Goal: Information Seeking & Learning: Find specific fact

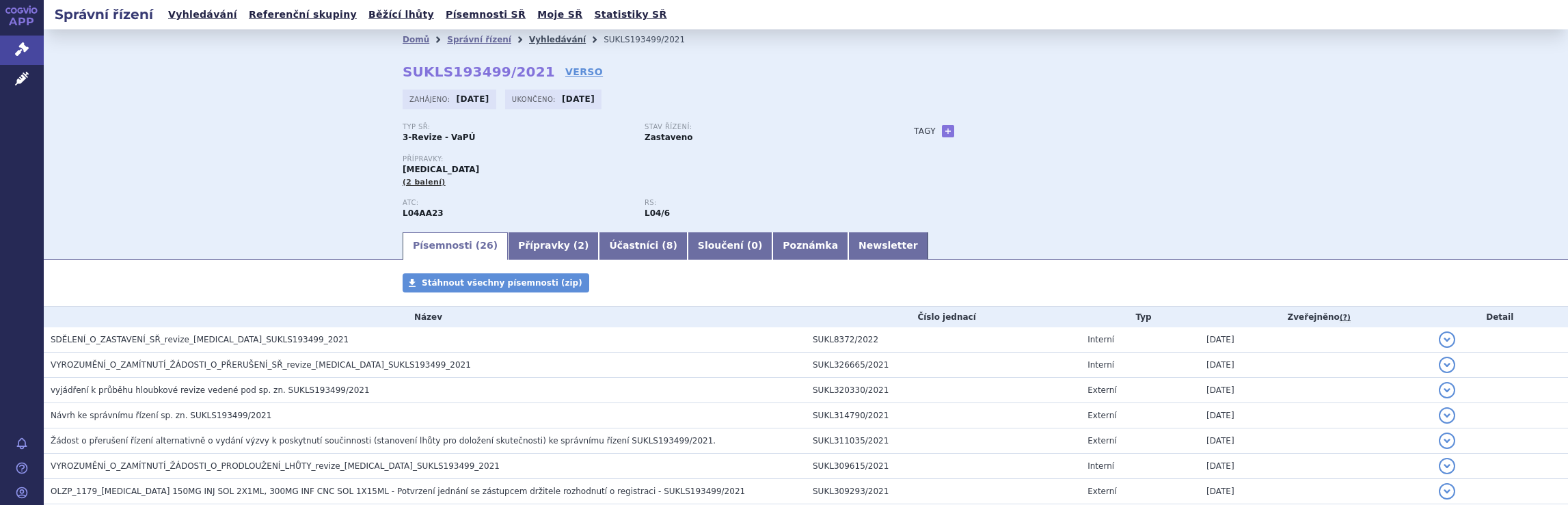
click at [538, 40] on link "Vyhledávání" at bounding box center [557, 39] width 57 height 10
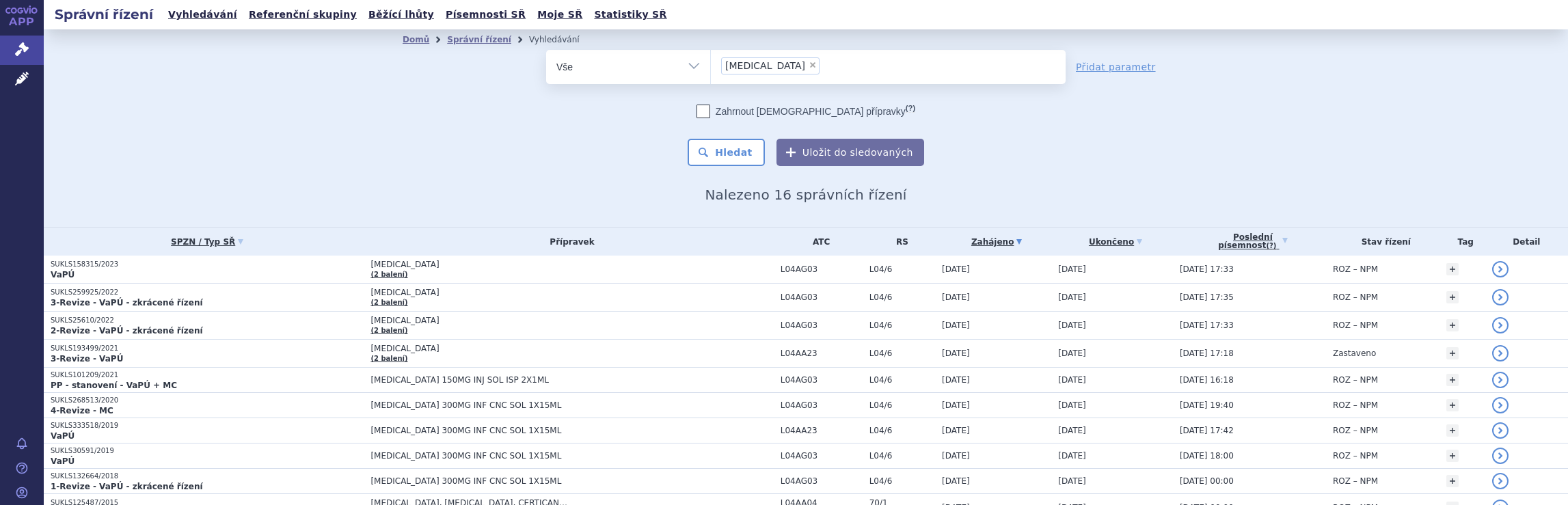
click at [788, 68] on ul "× Tysabri" at bounding box center [888, 65] width 355 height 30
click at [711, 68] on select "Tysabri" at bounding box center [710, 66] width 1 height 34
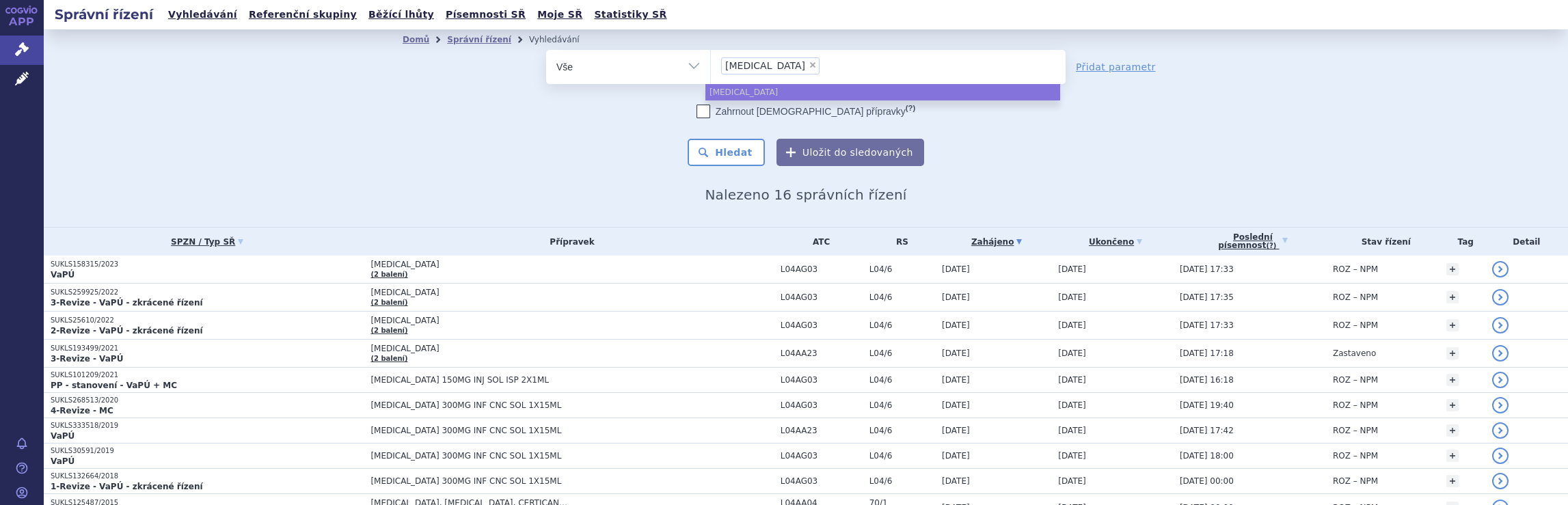
select select
type input "Tysabri"
type input "Tysa"
type input "T"
type input "na"
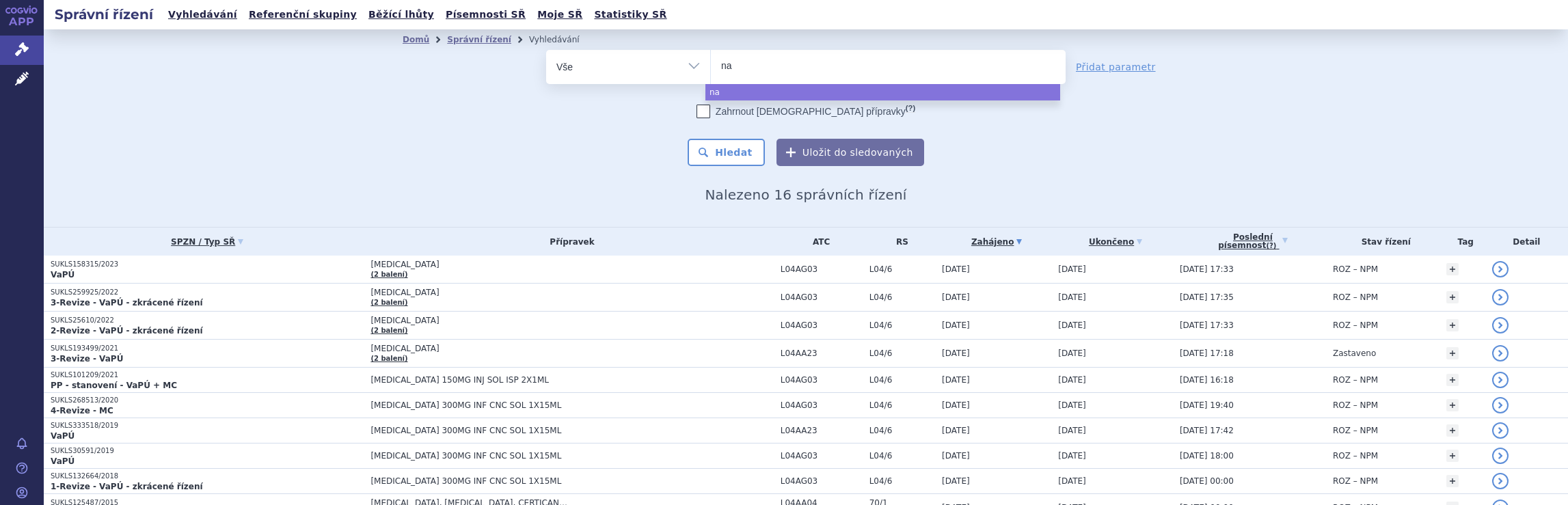
type input "nat"
type input "nata"
type input "natal"
type input "natali"
type input "nataliz"
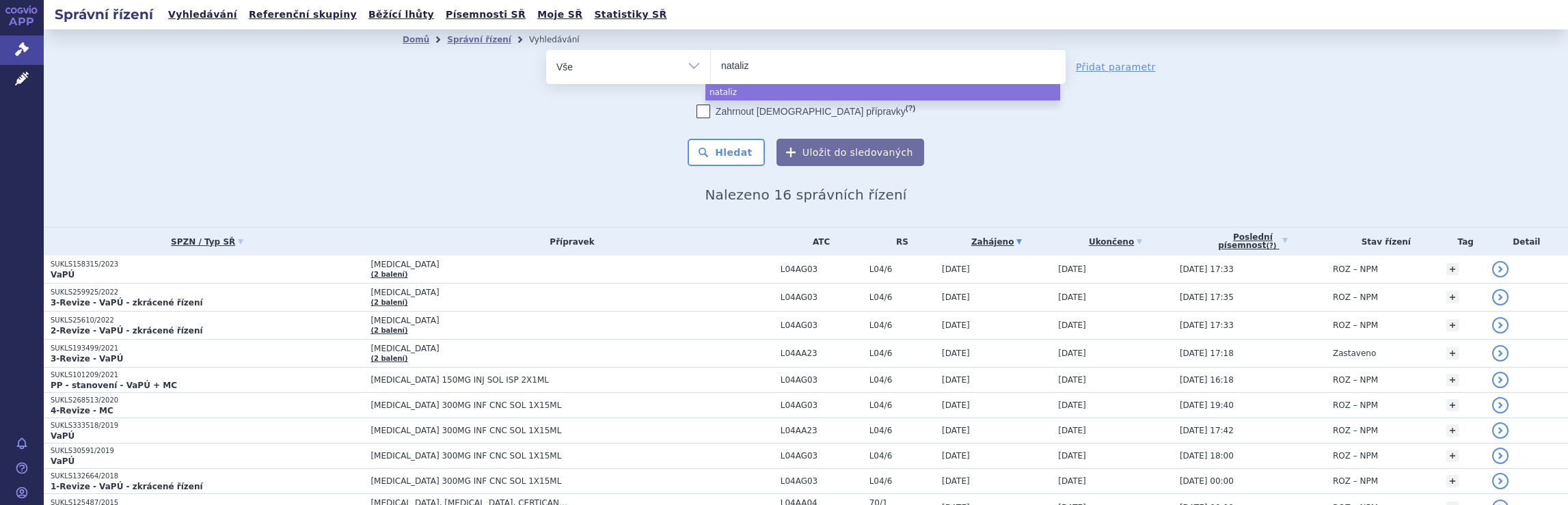
type input "natalizu"
type input "natalizuma"
type input "natalizumab"
select select "natalizumab"
click at [732, 155] on button "Hledat" at bounding box center [726, 152] width 77 height 27
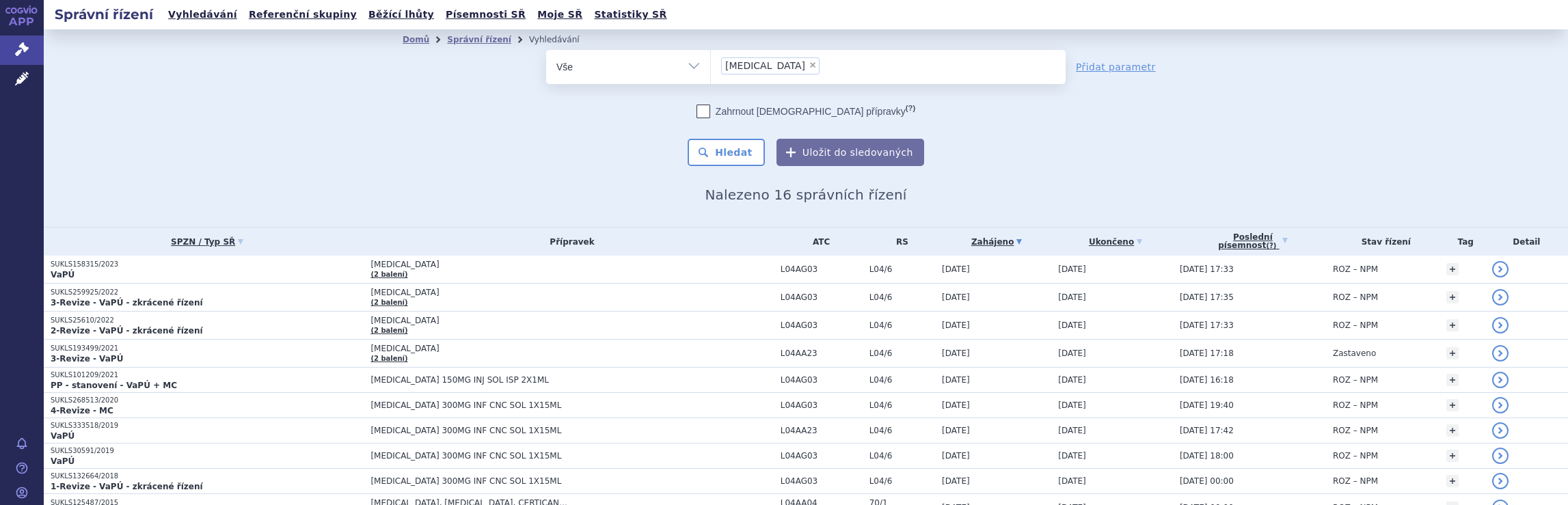
click at [844, 65] on ul "× natalizumab" at bounding box center [888, 65] width 355 height 30
click at [711, 65] on select "natalizumab" at bounding box center [710, 66] width 1 height 34
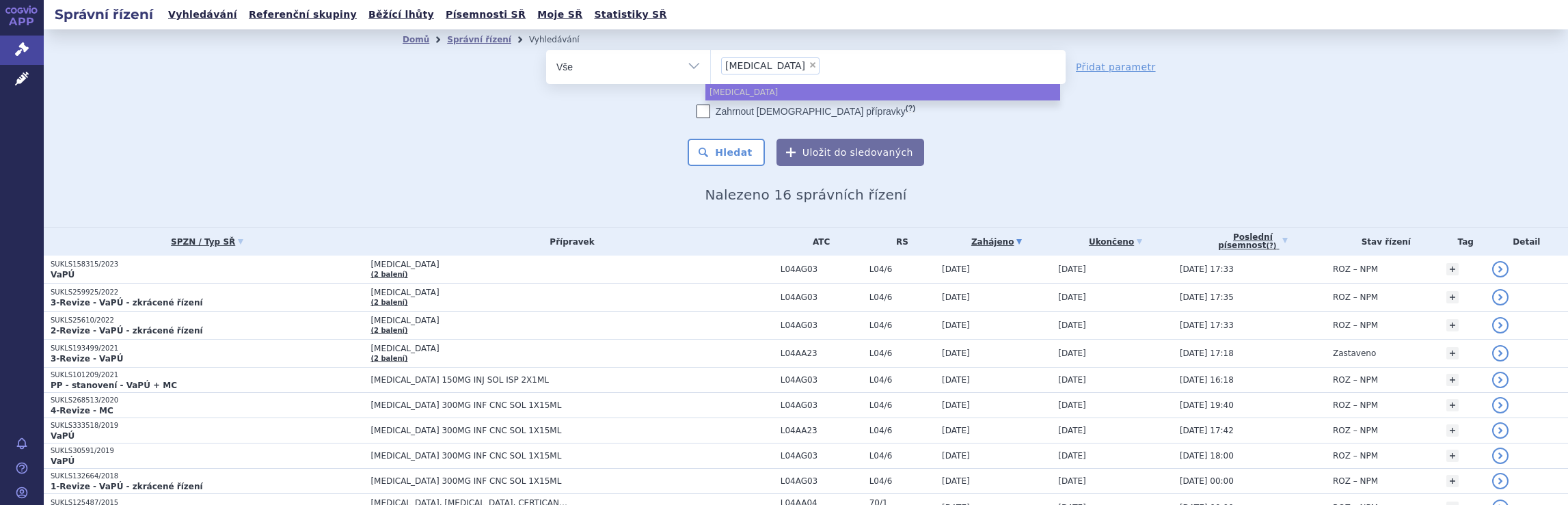
select select
type input "natalizumab"
type input "nataliz"
type input "n"
type input "ty"
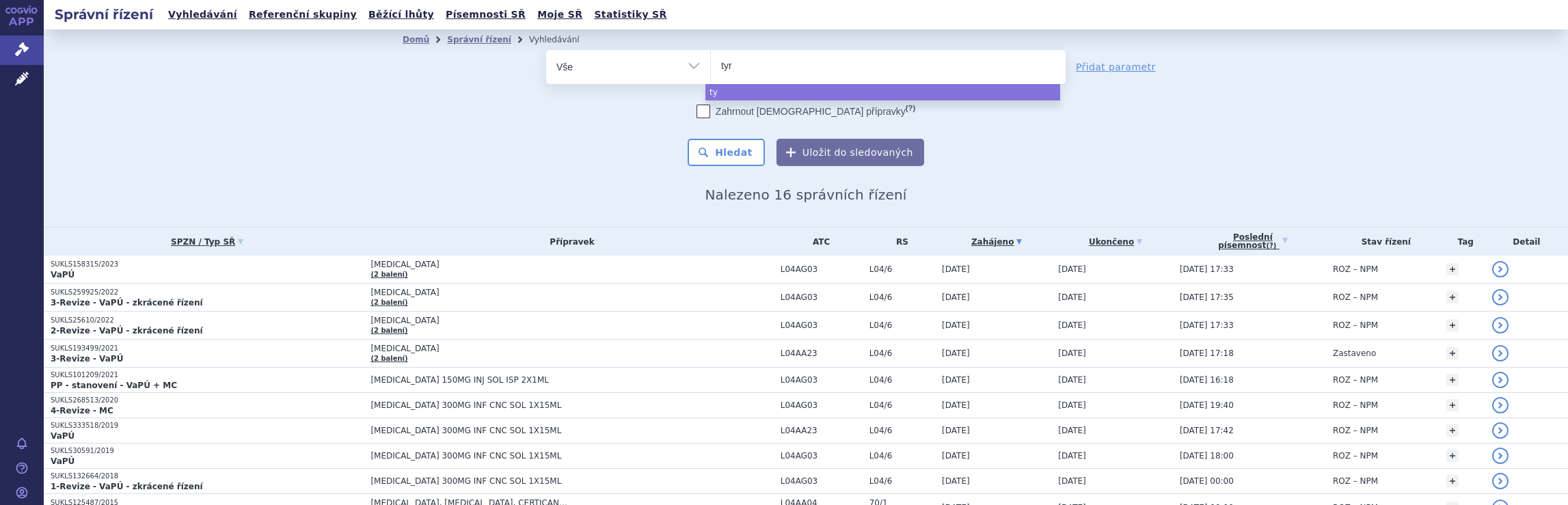
type input "tyru"
type input "tyruk"
type input "tyruko"
select select "tyruko"
click at [731, 157] on button "Hledat" at bounding box center [726, 152] width 77 height 27
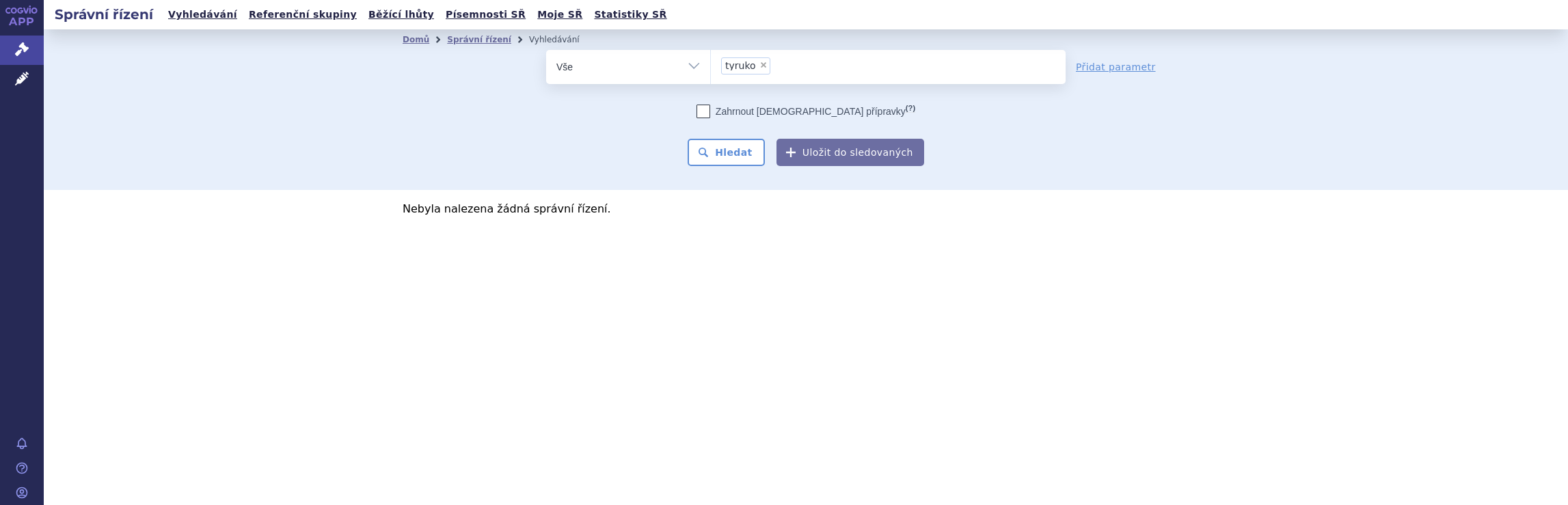
click at [812, 64] on ul "× tyruko" at bounding box center [888, 65] width 355 height 30
click at [711, 64] on select "tyruko" at bounding box center [710, 66] width 1 height 34
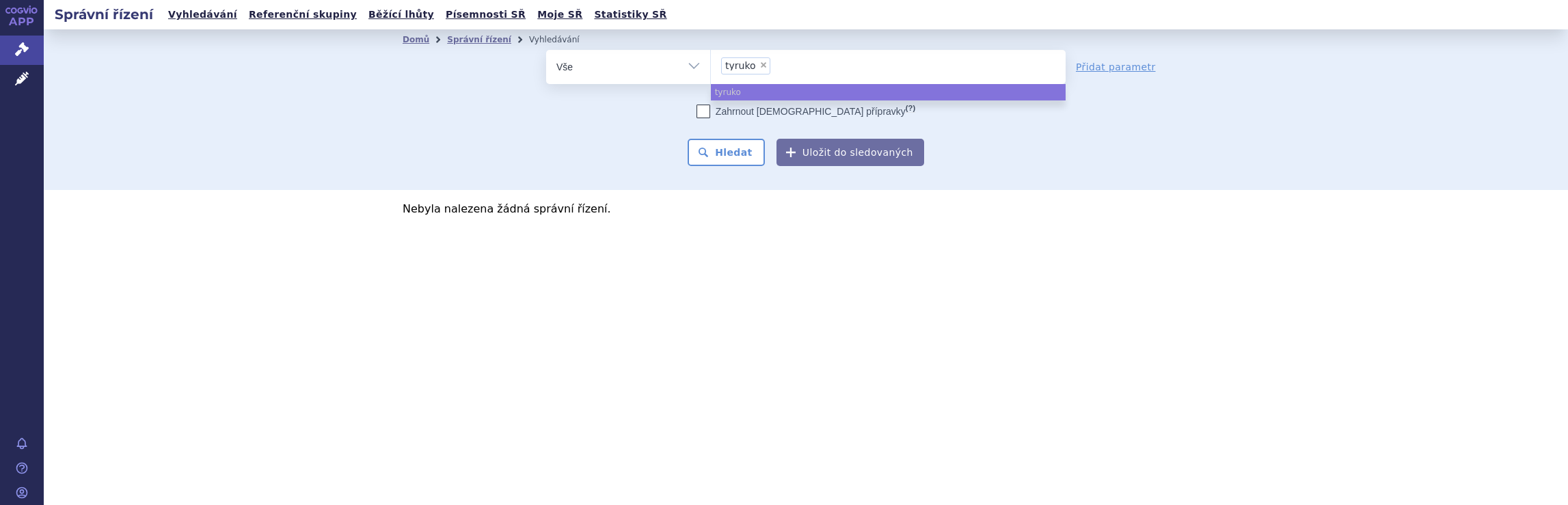
select select
type input "tyruko"
type input "tyru"
type input "t"
type input "sky"
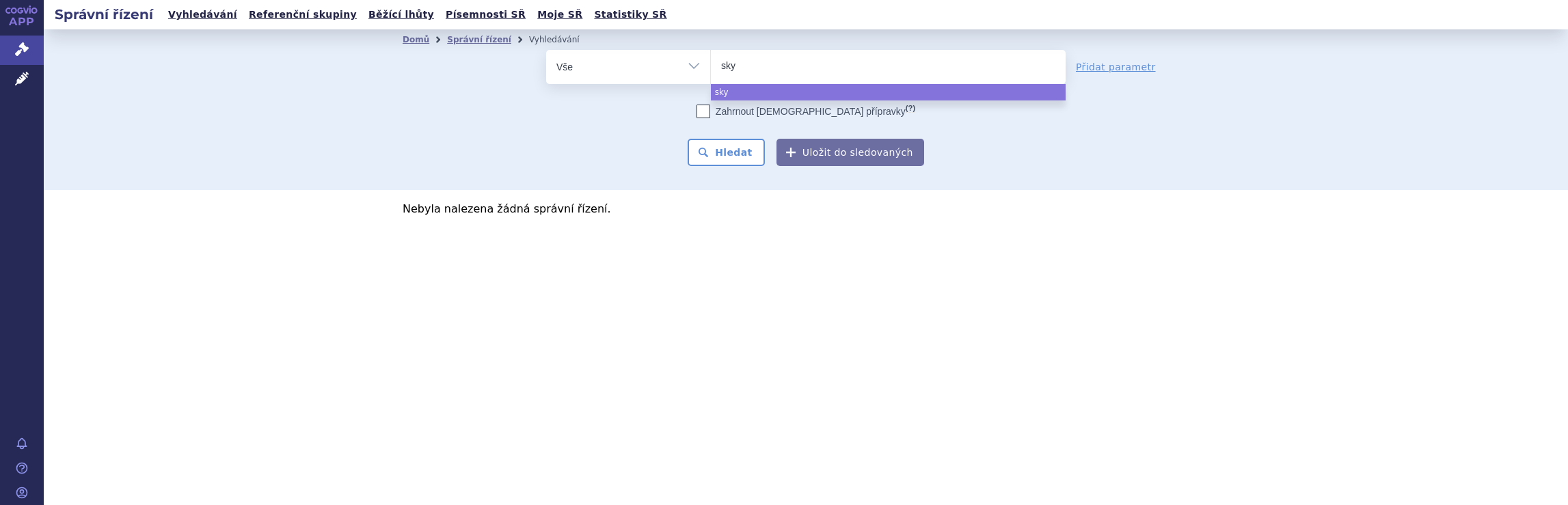
type input "skyc"
type input "skycla"
type input "skyclar"
type input "skyclarys"
select select "skyclarys"
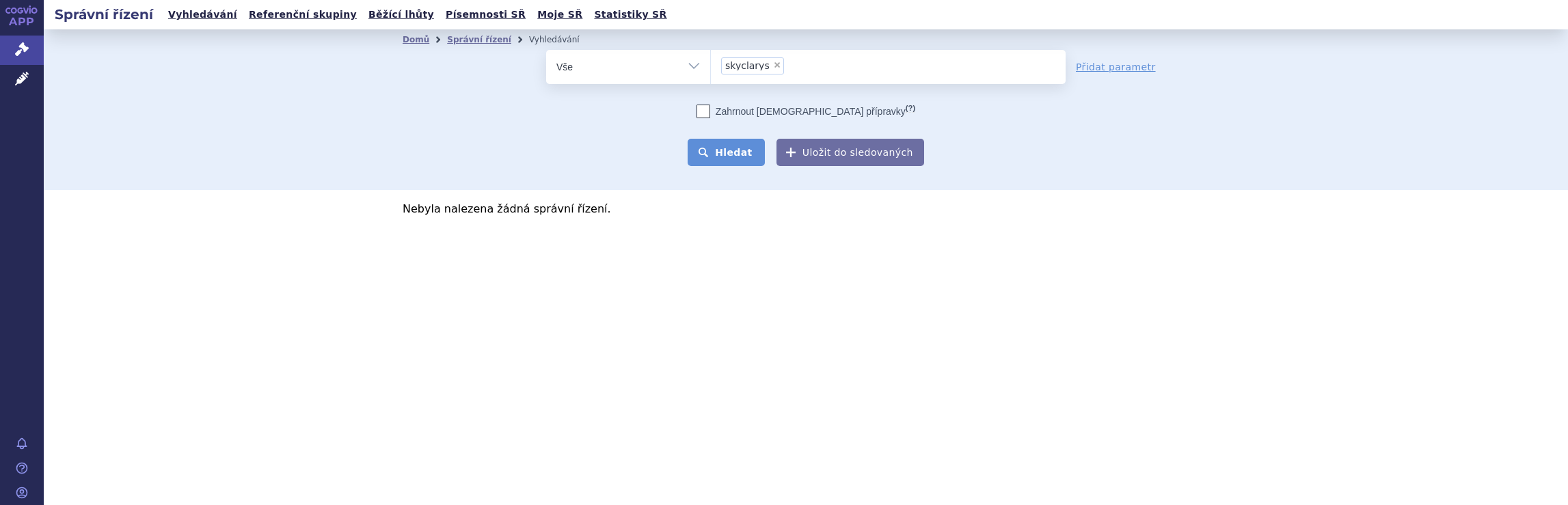
click at [736, 158] on button "Hledat" at bounding box center [726, 152] width 77 height 27
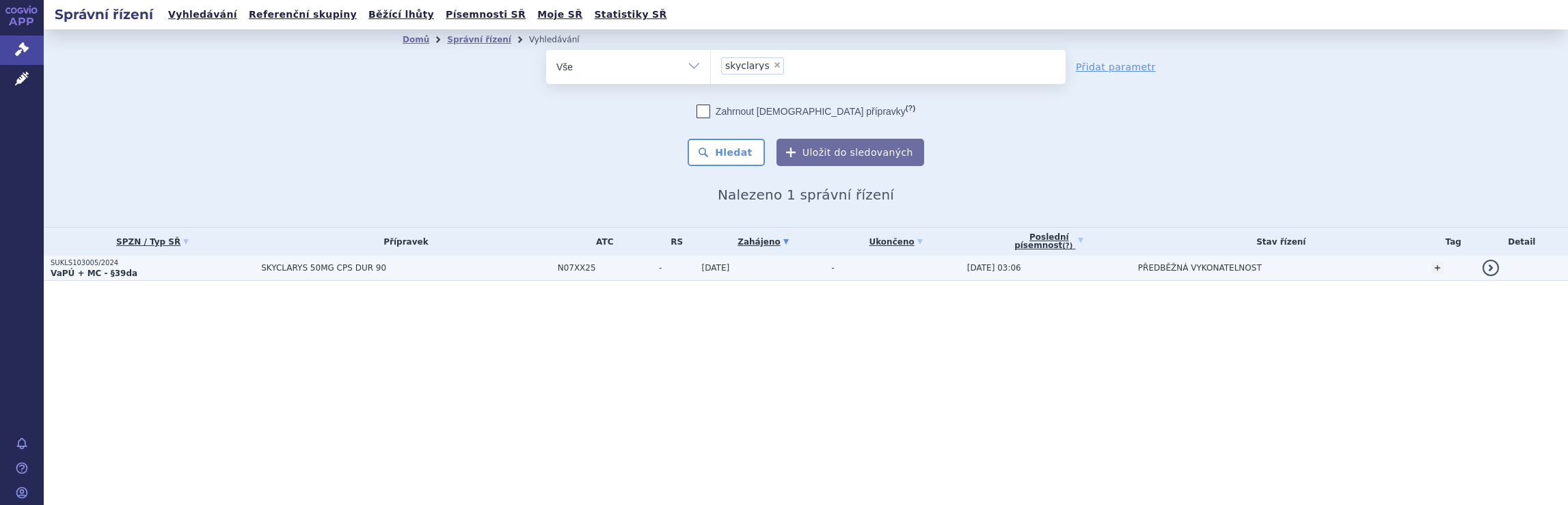
click at [479, 264] on span "SKYCLARYS 50MG CPS DUR 90" at bounding box center [405, 268] width 289 height 10
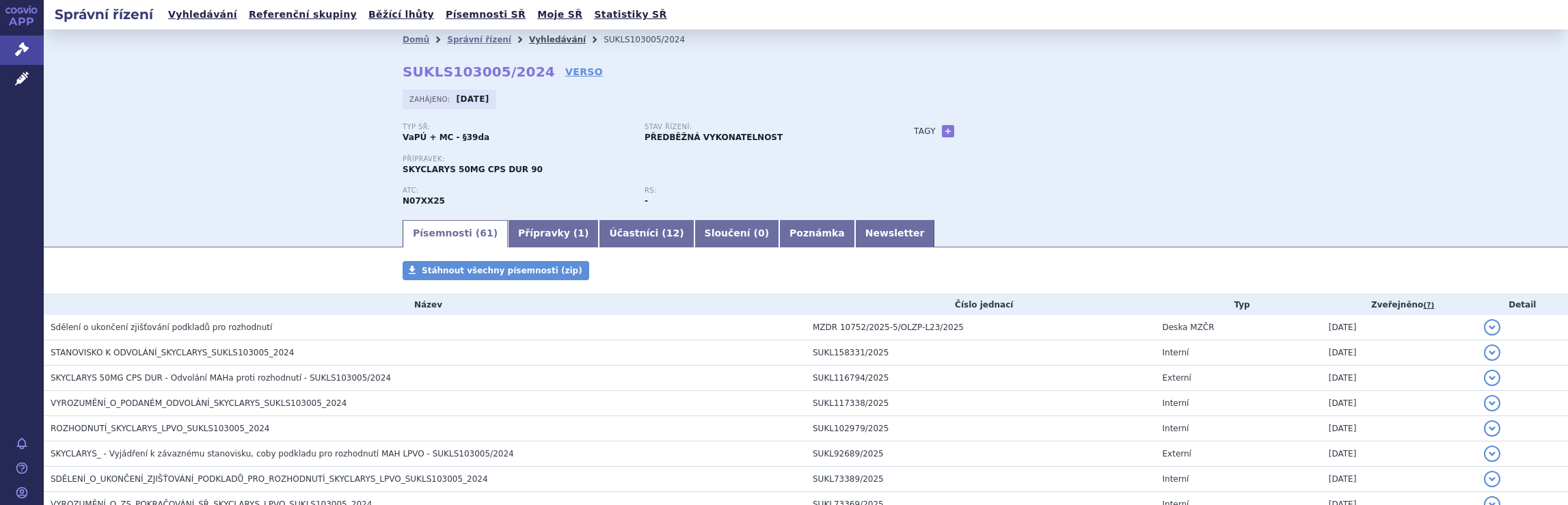
click at [537, 38] on link "Vyhledávání" at bounding box center [557, 39] width 57 height 10
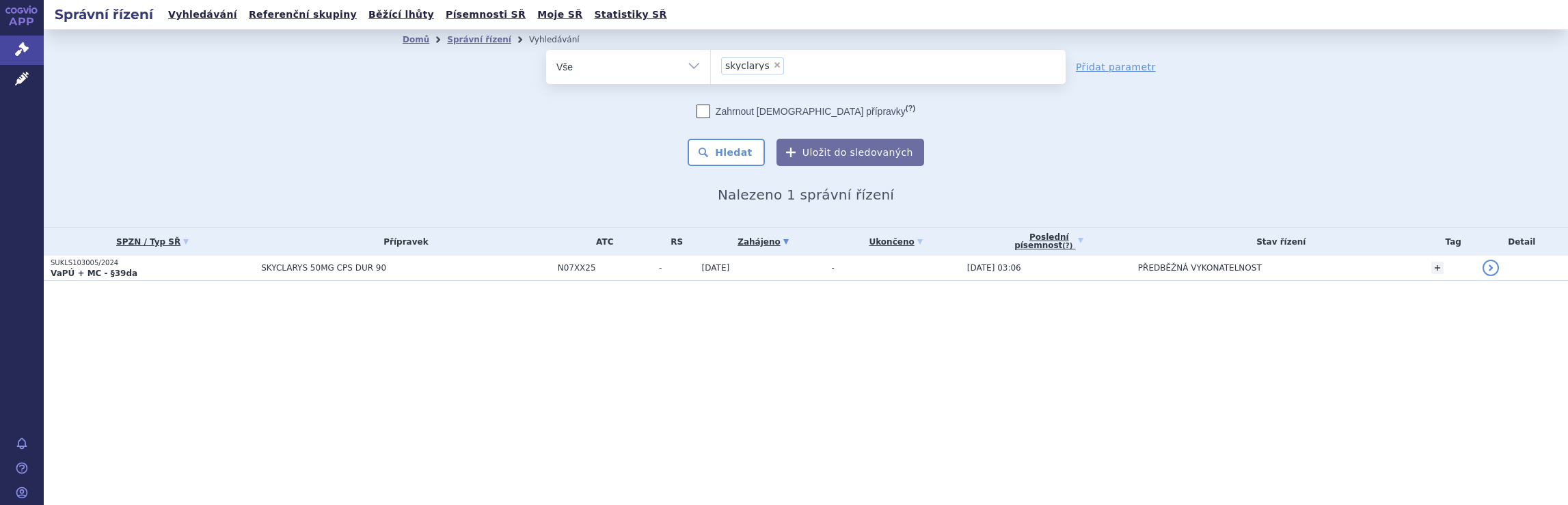
click at [867, 69] on ul "× skyclarys" at bounding box center [888, 65] width 355 height 30
click at [711, 69] on select "skyclarys" at bounding box center [710, 66] width 1 height 34
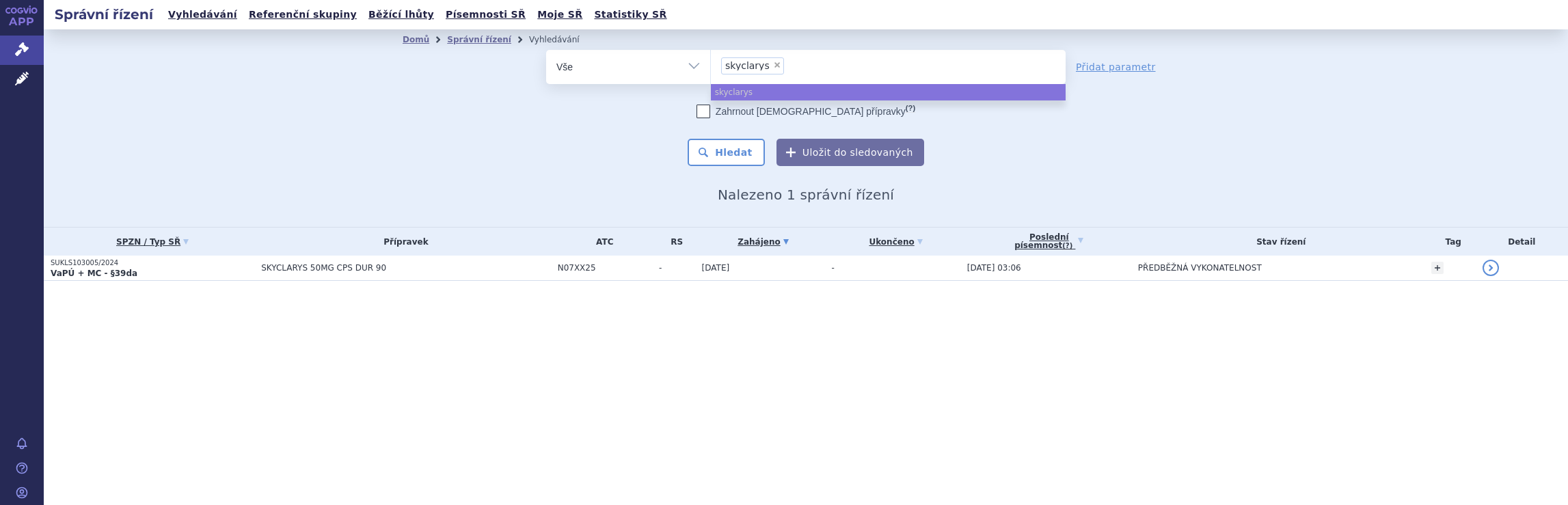
select select
type input "skyclarys"
type input "skycl"
type input "s"
type input "qa"
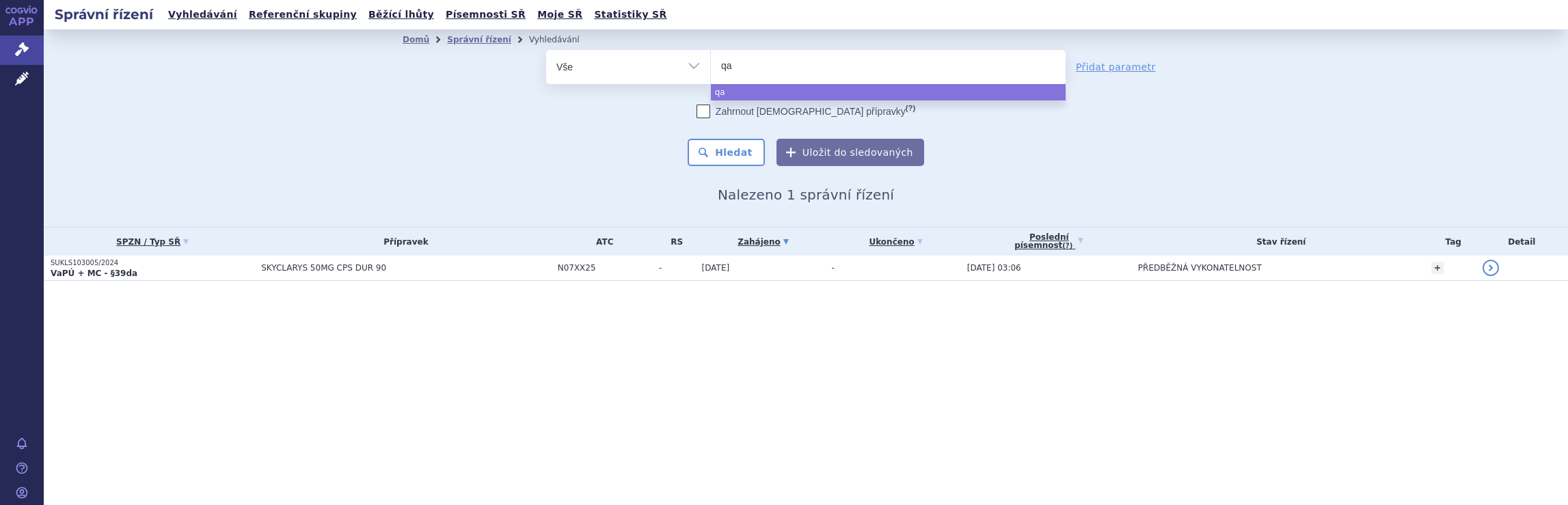
type input "qal"
type input "qalso"
type input "qalsod"
type input "qalsody"
select select "qalsody"
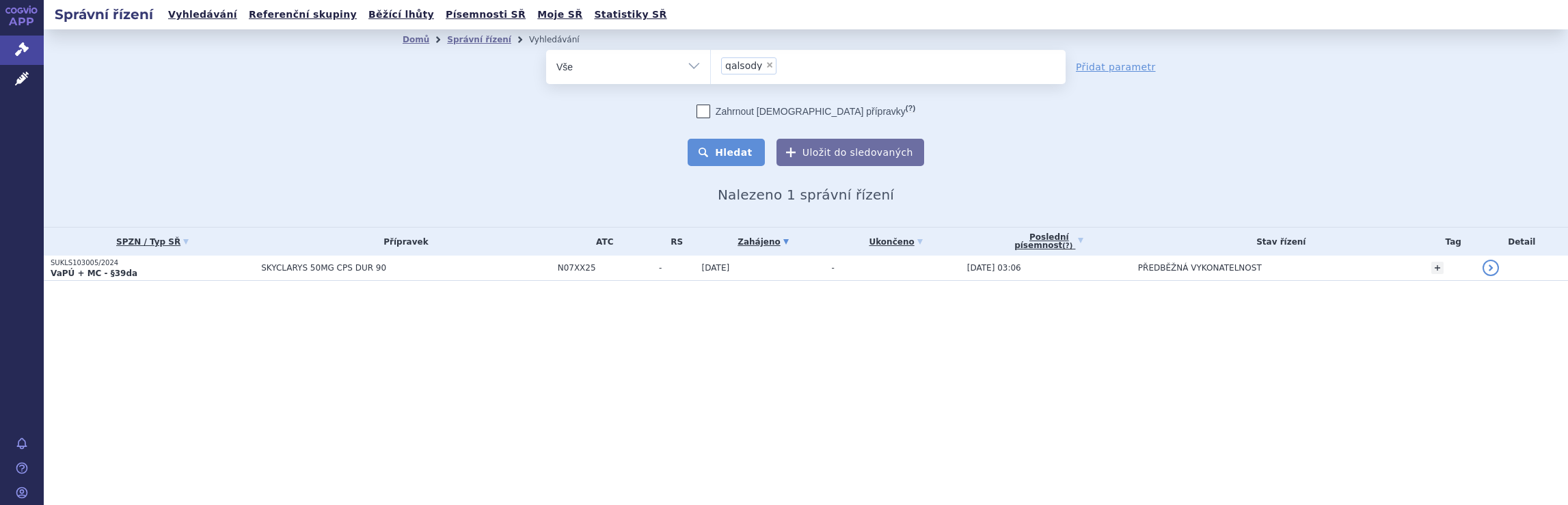
click at [742, 152] on button "Hledat" at bounding box center [726, 152] width 77 height 27
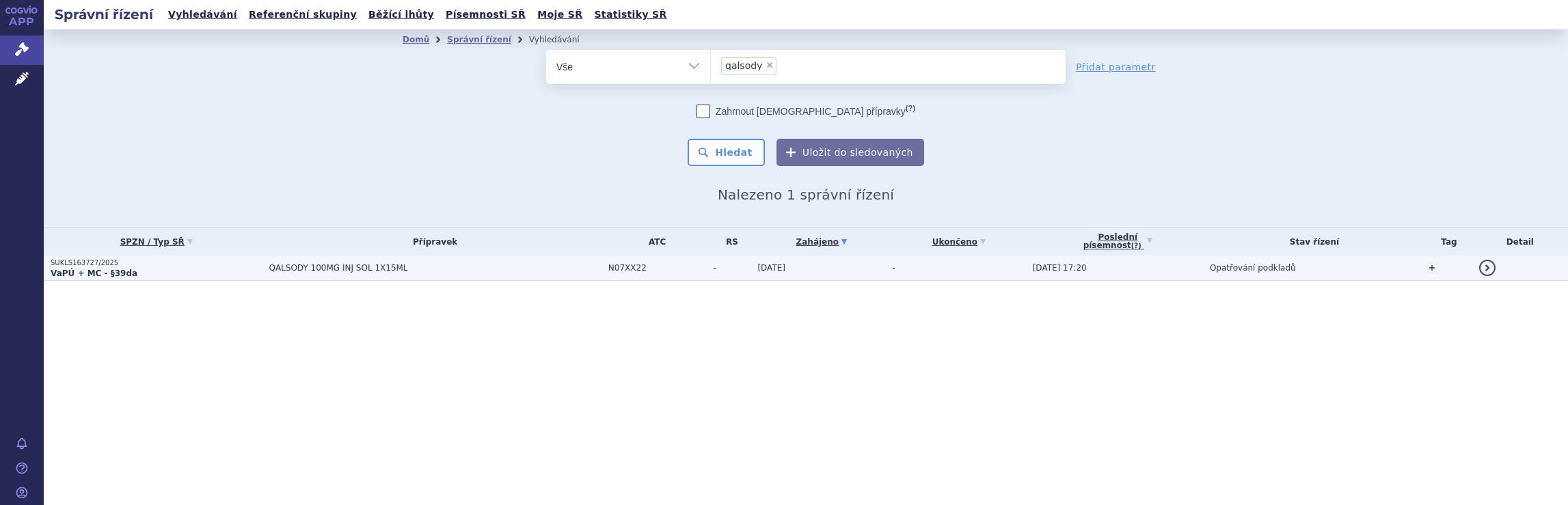
click at [461, 269] on span "QALSODY 100MG INJ SOL 1X15ML" at bounding box center [434, 268] width 332 height 10
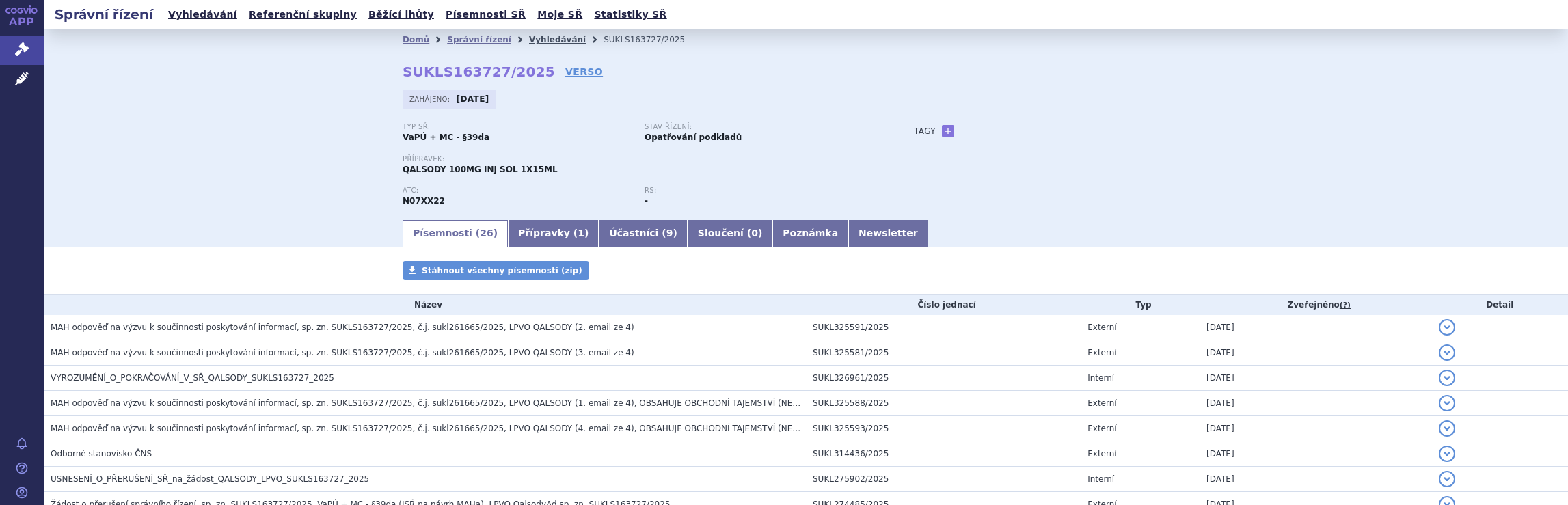
click at [534, 39] on link "Vyhledávání" at bounding box center [557, 39] width 57 height 10
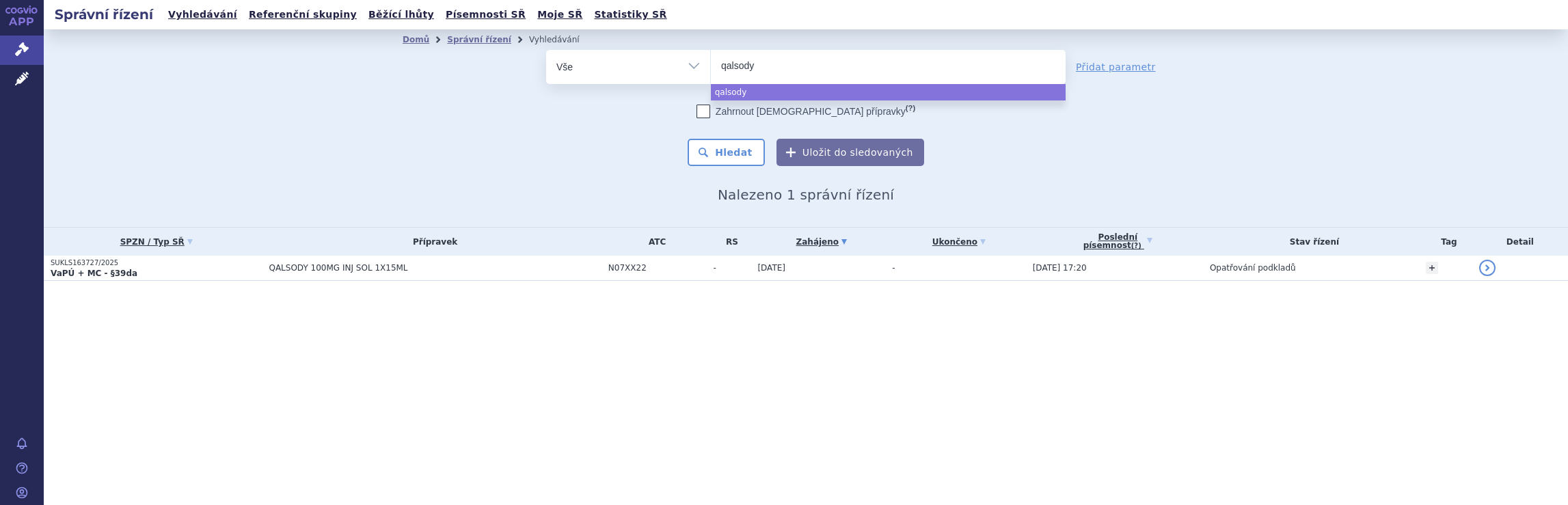
select select
type input "q"
type input "sp"
type input "spi"
type input "spij"
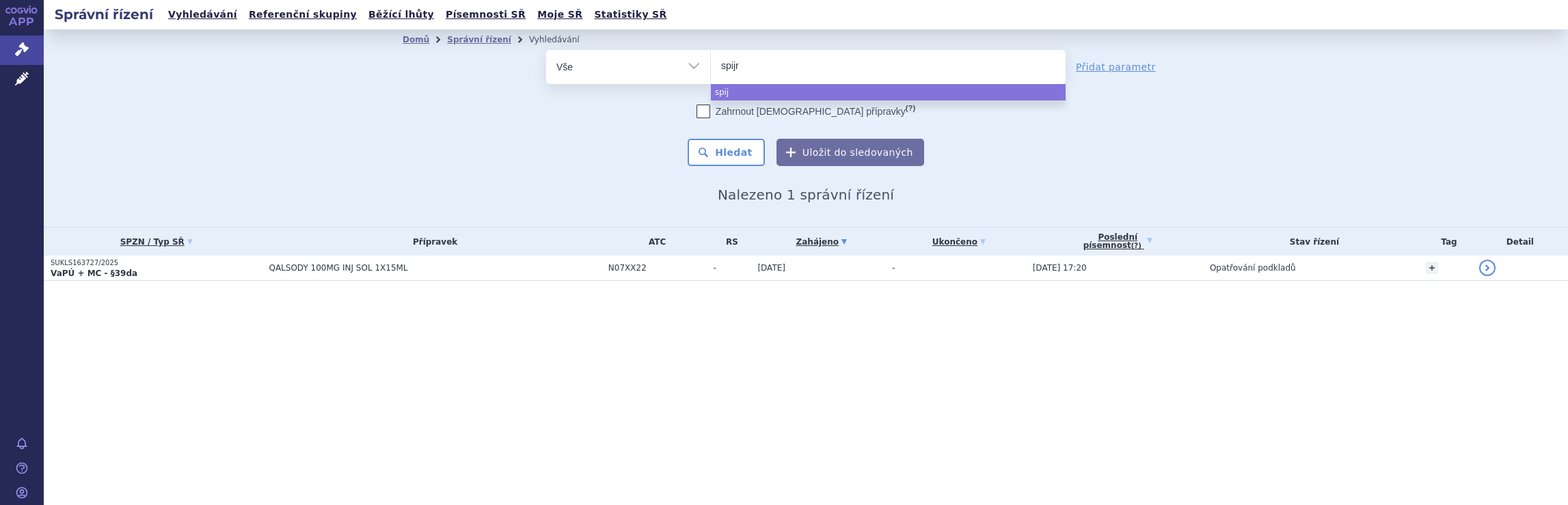
type input "spijra"
type input "spijr"
type input "spi"
type input "spin"
type input "spinr"
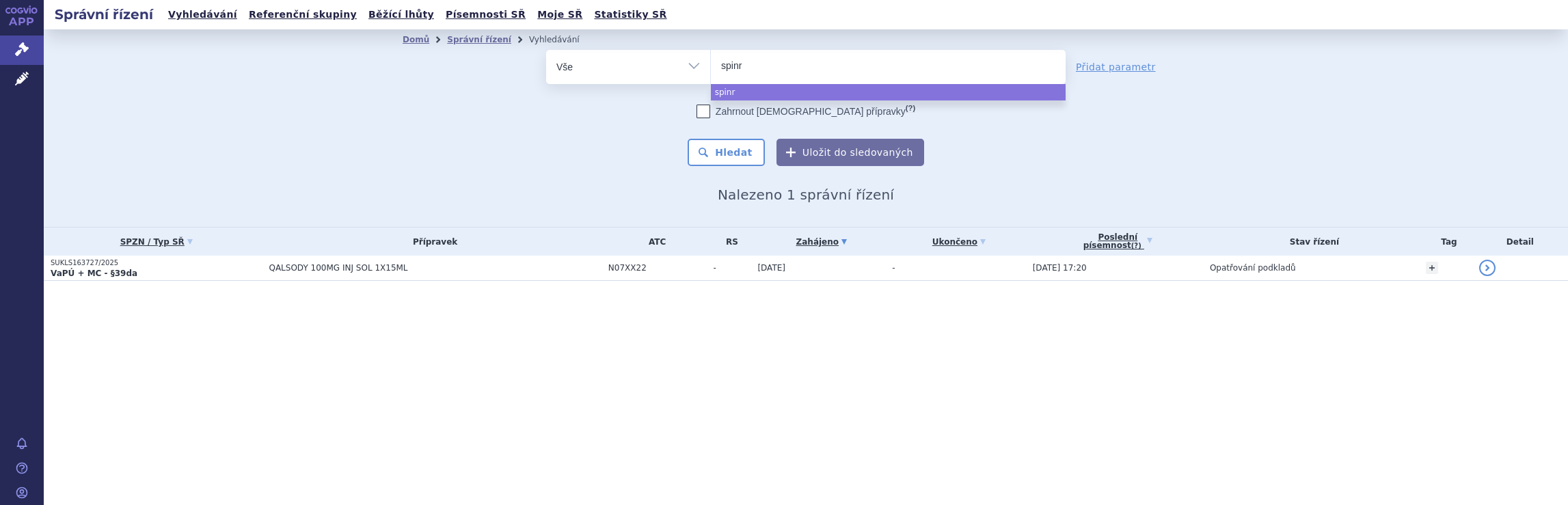
type input "spinra"
type input "[MEDICAL_DATA]"
select select "[MEDICAL_DATA]"
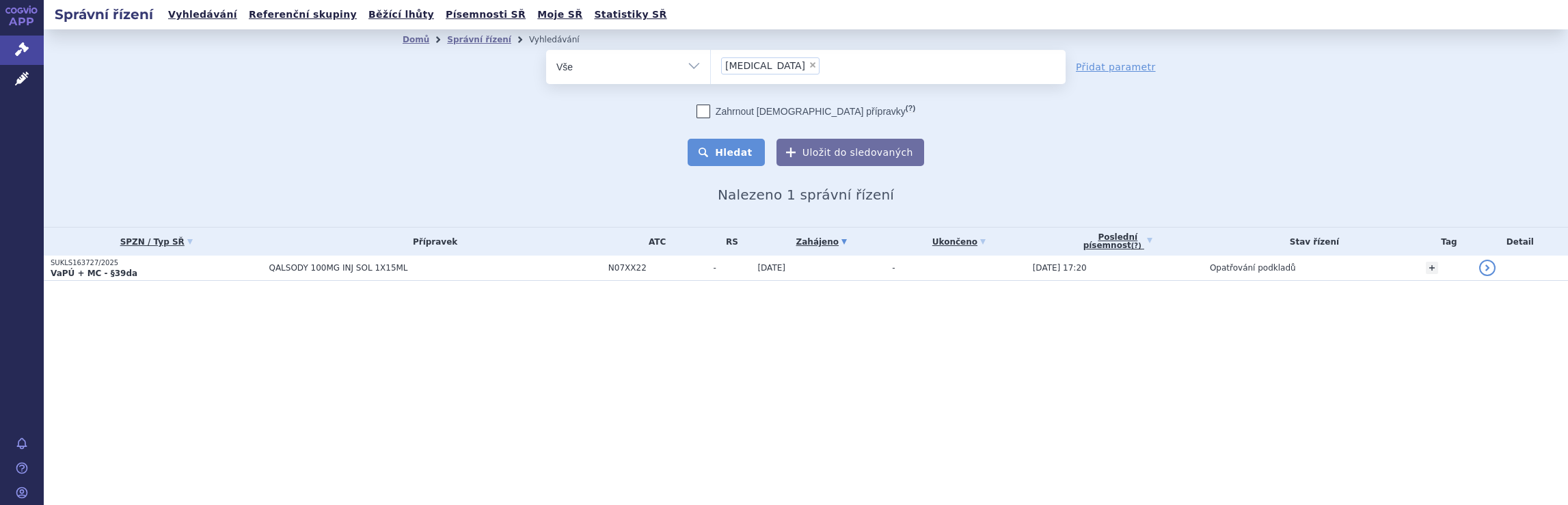
click at [743, 150] on button "Hledat" at bounding box center [726, 152] width 77 height 27
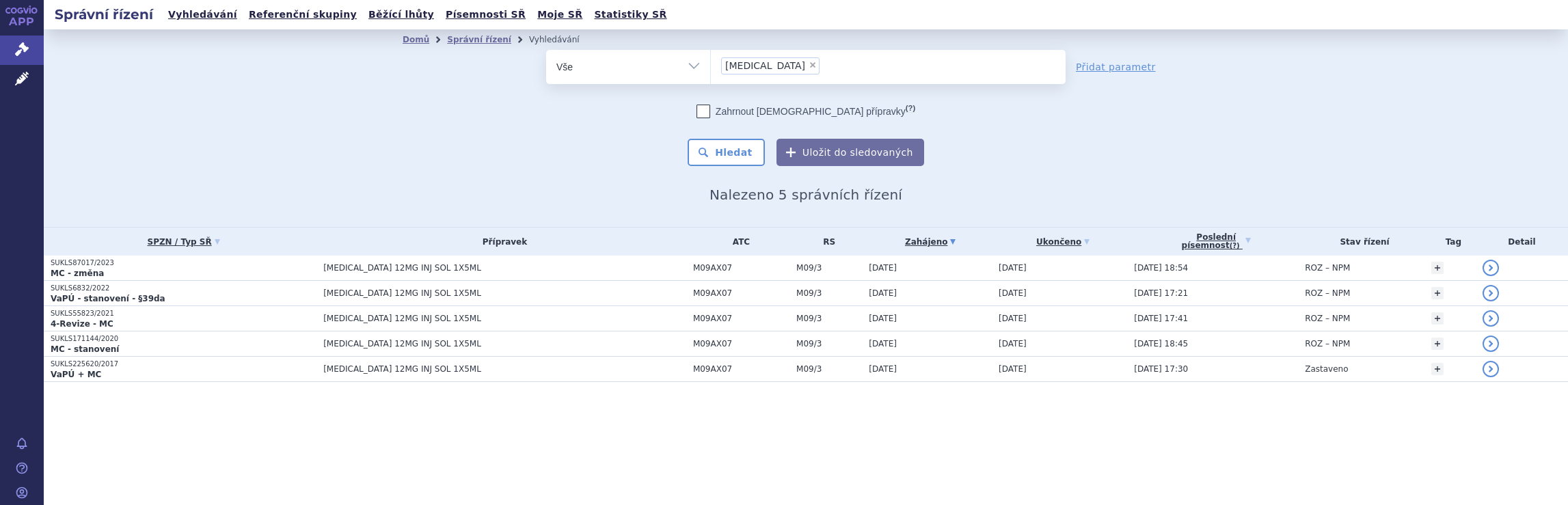
click at [821, 66] on ul "× [MEDICAL_DATA]" at bounding box center [888, 65] width 355 height 30
click at [711, 66] on select "[MEDICAL_DATA]" at bounding box center [710, 66] width 1 height 34
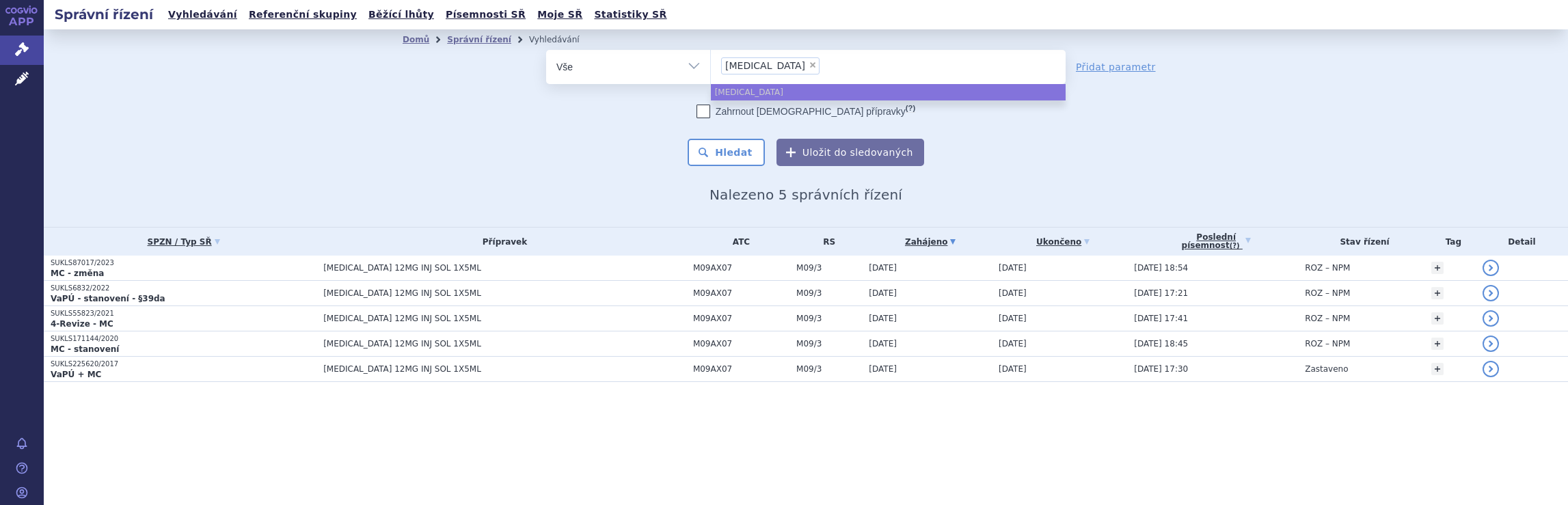
select select
type input "[MEDICAL_DATA]"
type input "sp"
type input "s"
type input "av"
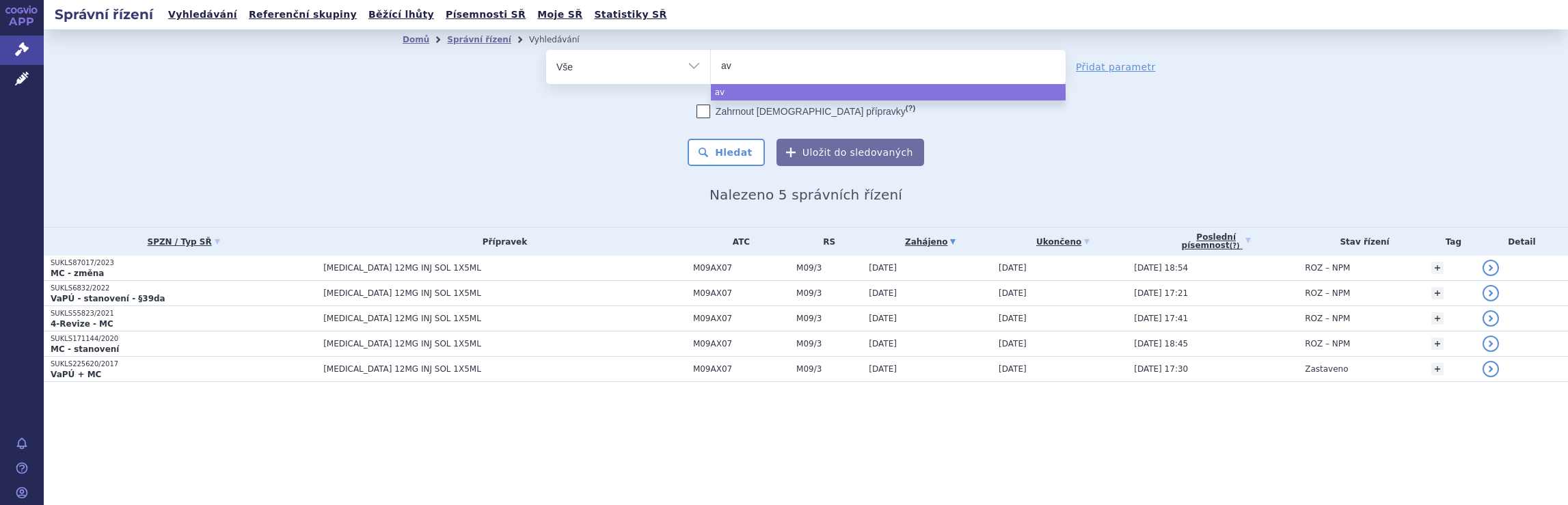
type input "avo"
type input "avone"
type input "[MEDICAL_DATA]"
select select "[MEDICAL_DATA]"
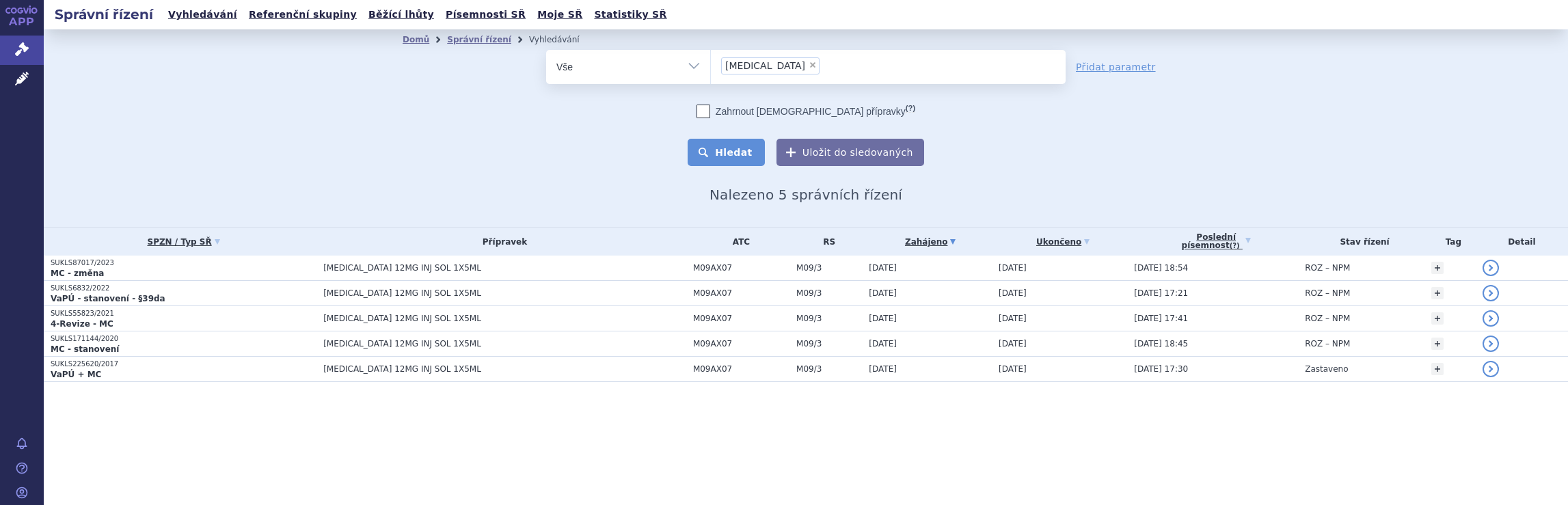
click at [743, 154] on button "Hledat" at bounding box center [726, 152] width 77 height 27
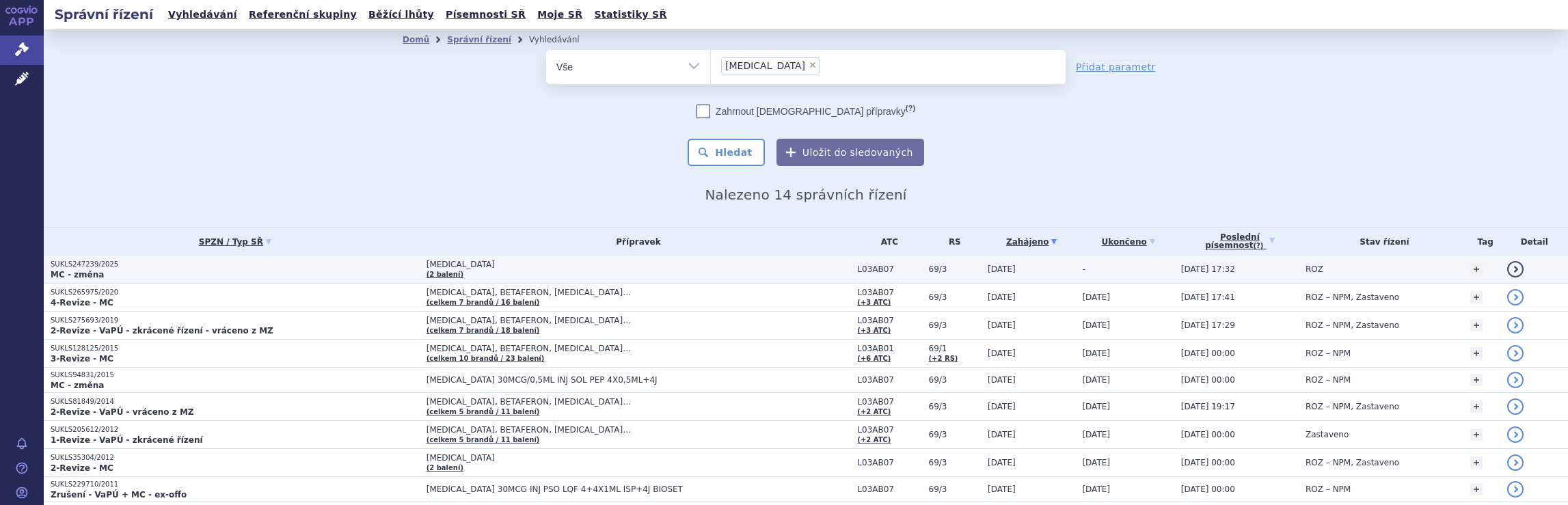
click at [728, 268] on span "[MEDICAL_DATA]" at bounding box center [598, 265] width 342 height 10
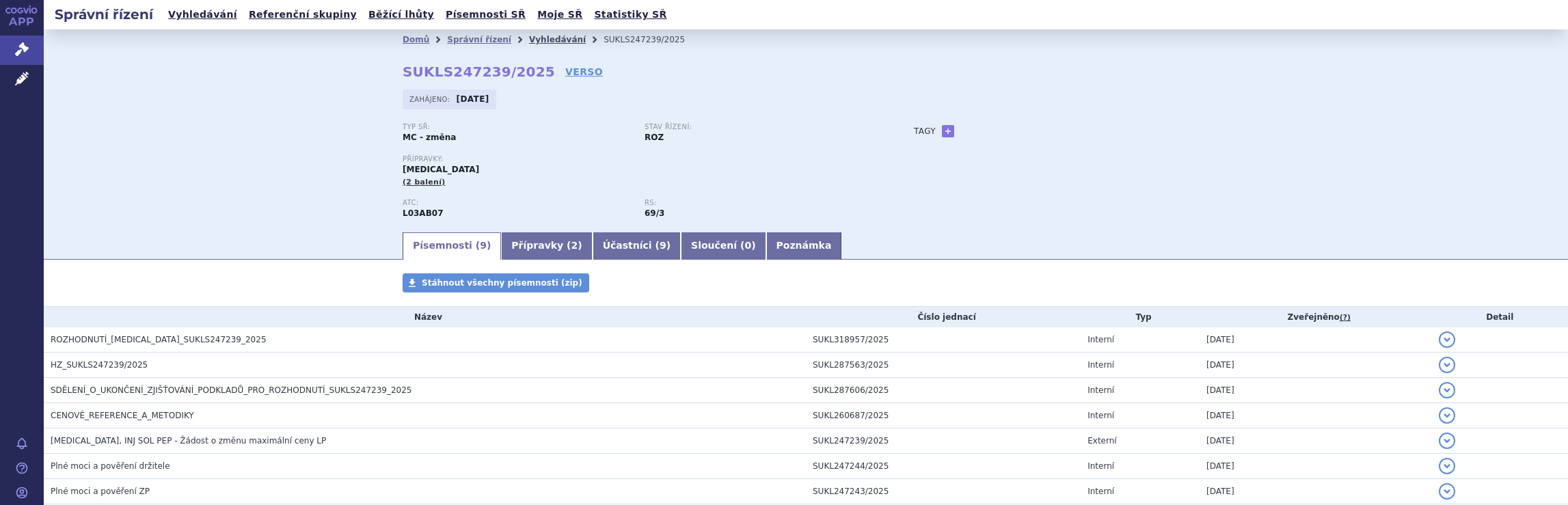
click at [534, 38] on link "Vyhledávání" at bounding box center [557, 39] width 57 height 10
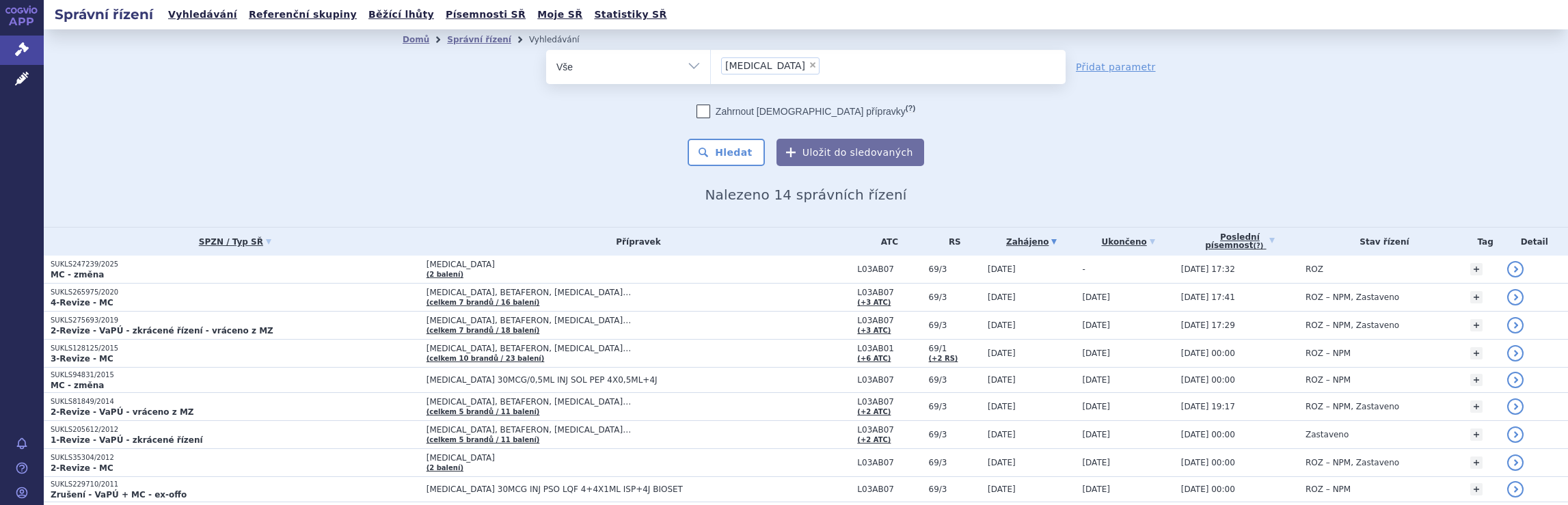
click at [808, 70] on ul "× avonex" at bounding box center [888, 65] width 355 height 30
click at [711, 70] on select "avonex" at bounding box center [710, 66] width 1 height 34
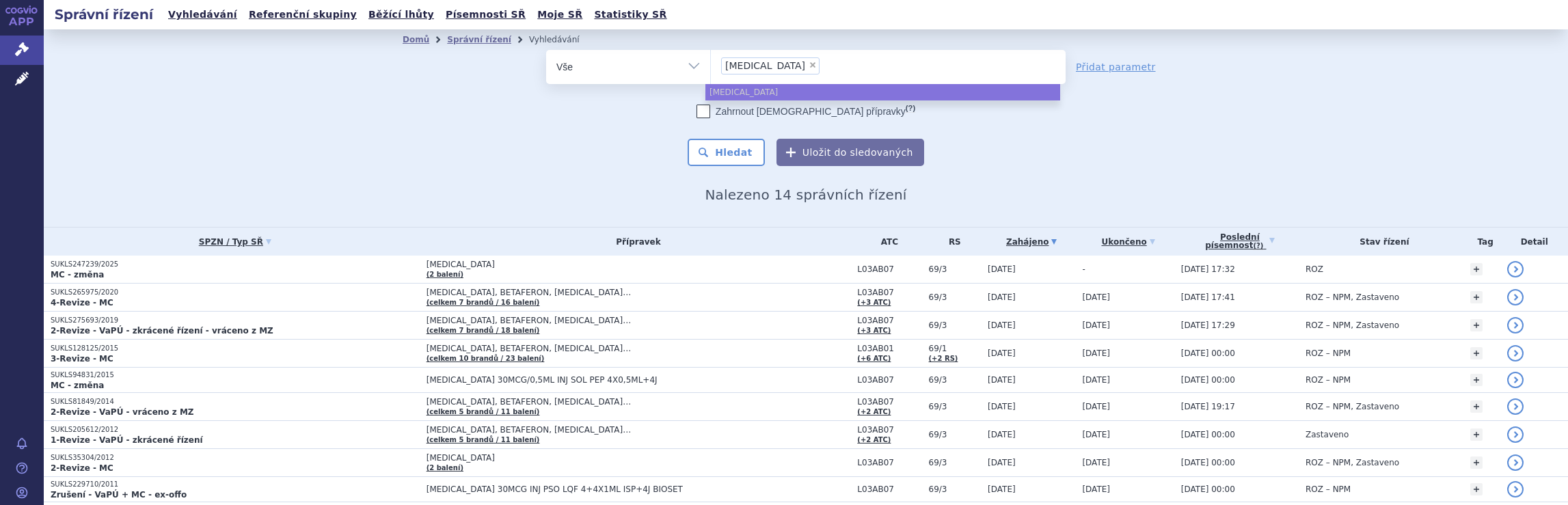
select select
type input "avonex"
type input "avon"
type input "a"
type input "pl"
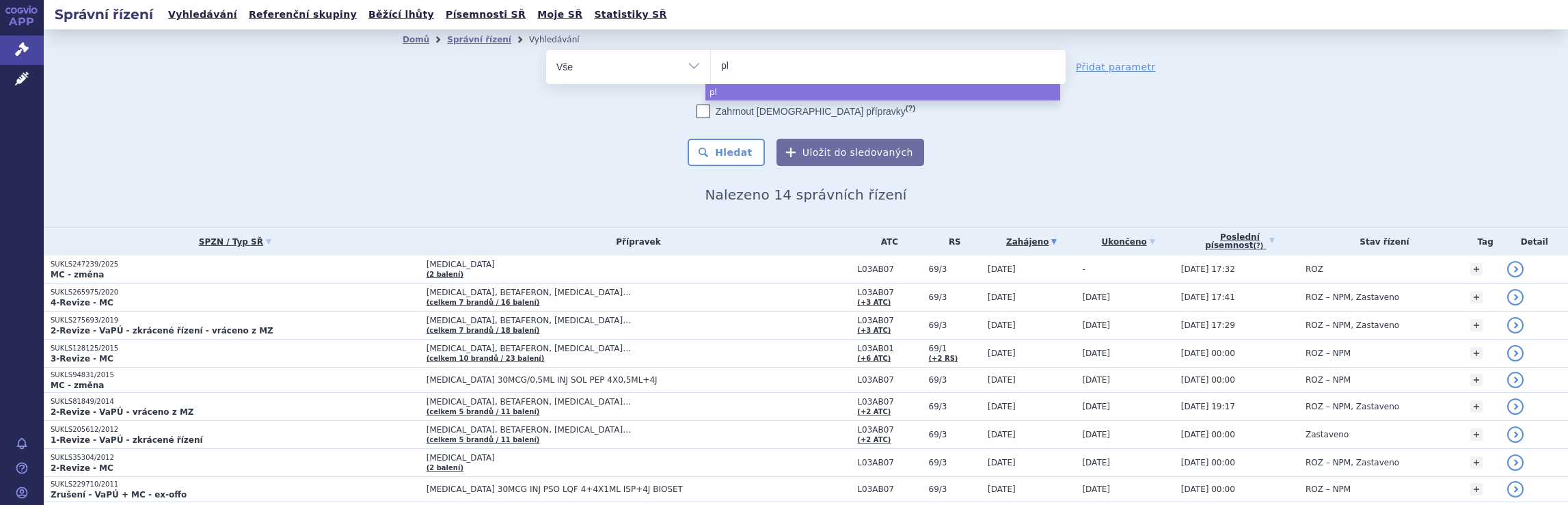
type input "ple"
type input "pleg"
type input "plegr"
type input "plegri"
type input "plegrid"
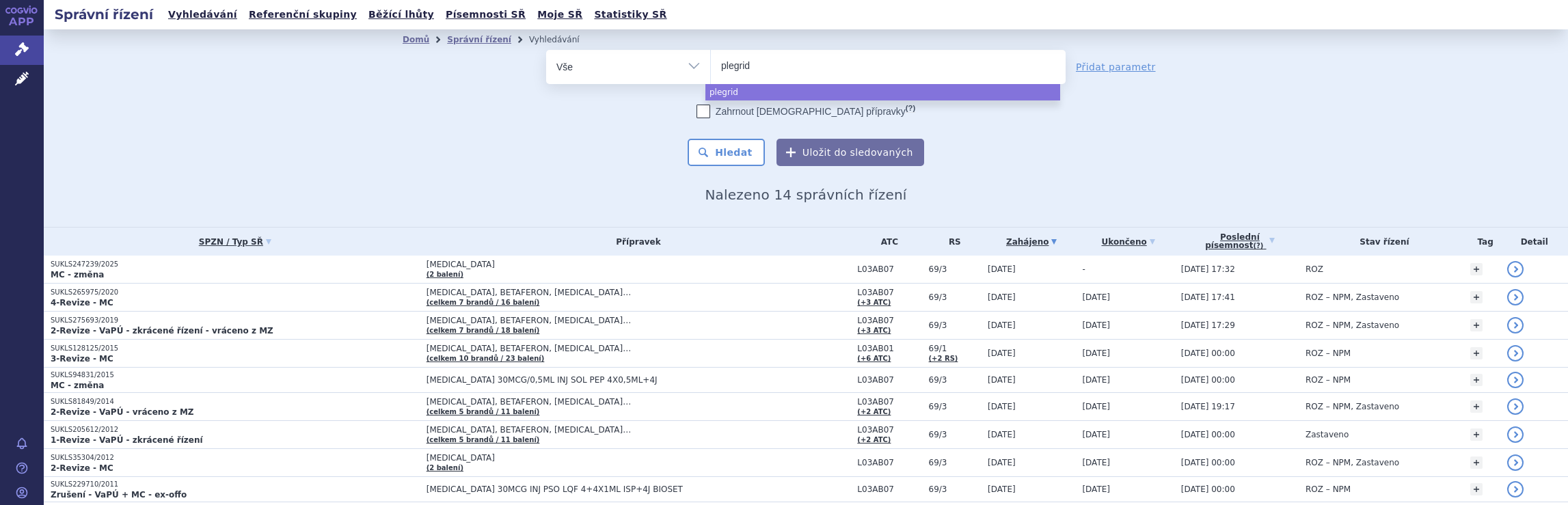
type input "plegridy"
select select "plegridy"
click at [732, 152] on button "Hledat" at bounding box center [726, 152] width 77 height 27
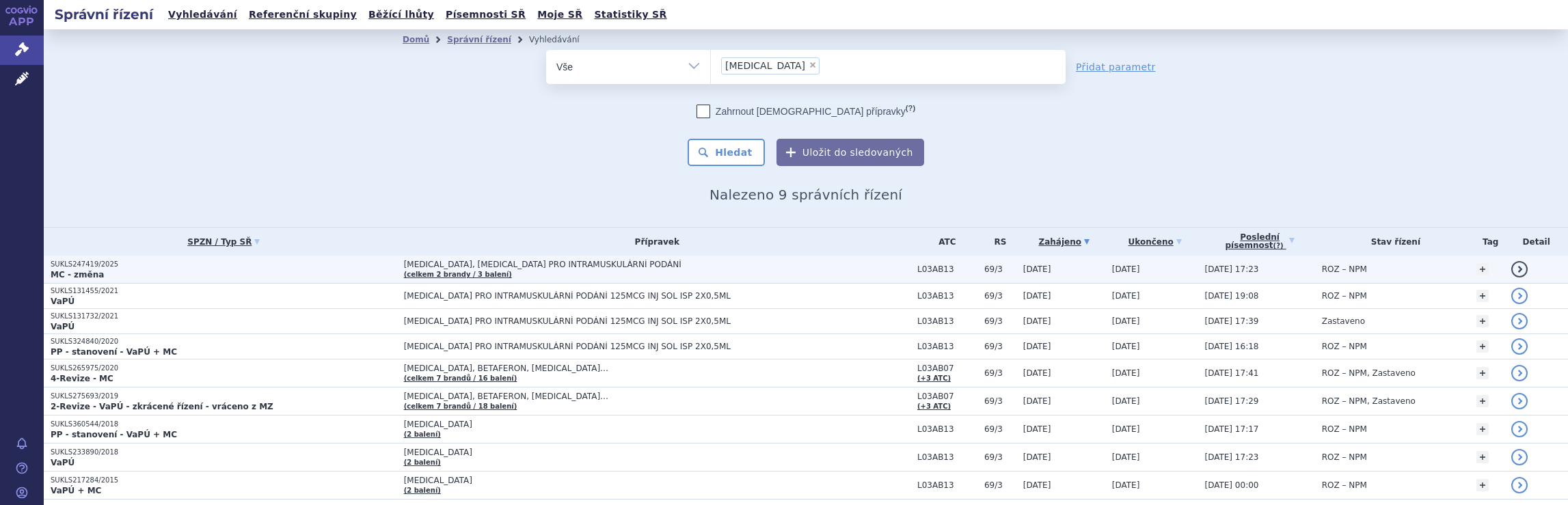
click at [728, 268] on span "[MEDICAL_DATA], [MEDICAL_DATA] PRO INTRAMUSKULÁRNÍ PODÁNÍ" at bounding box center [575, 265] width 342 height 10
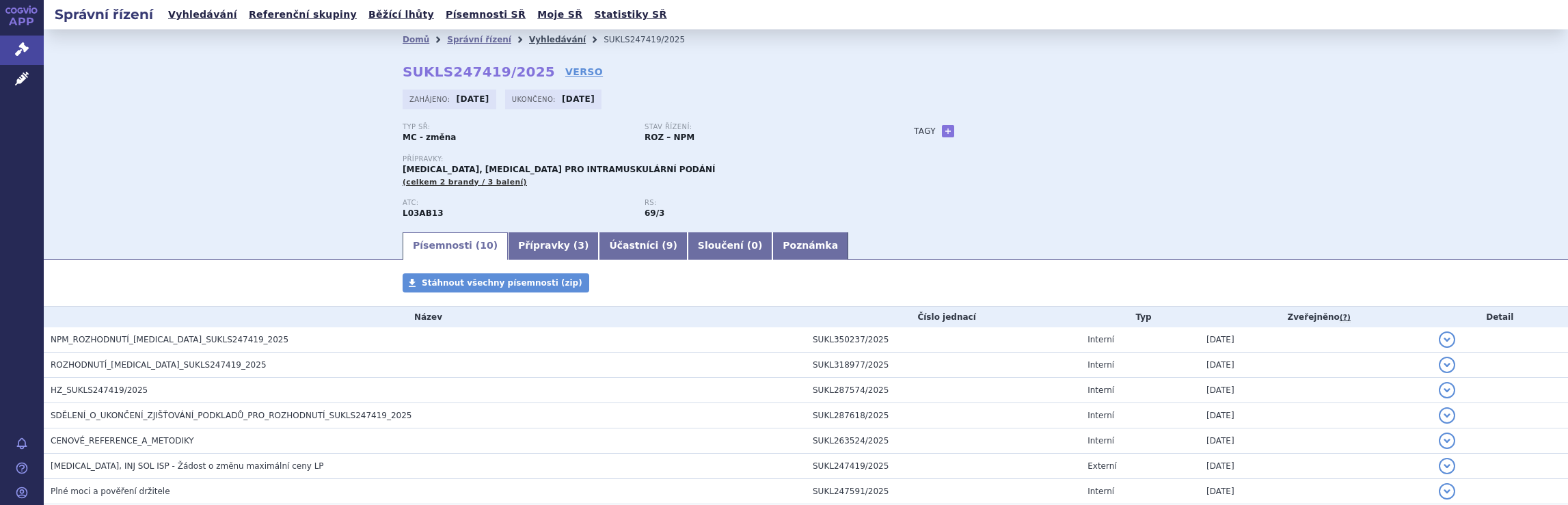
click at [533, 40] on link "Vyhledávání" at bounding box center [557, 39] width 57 height 10
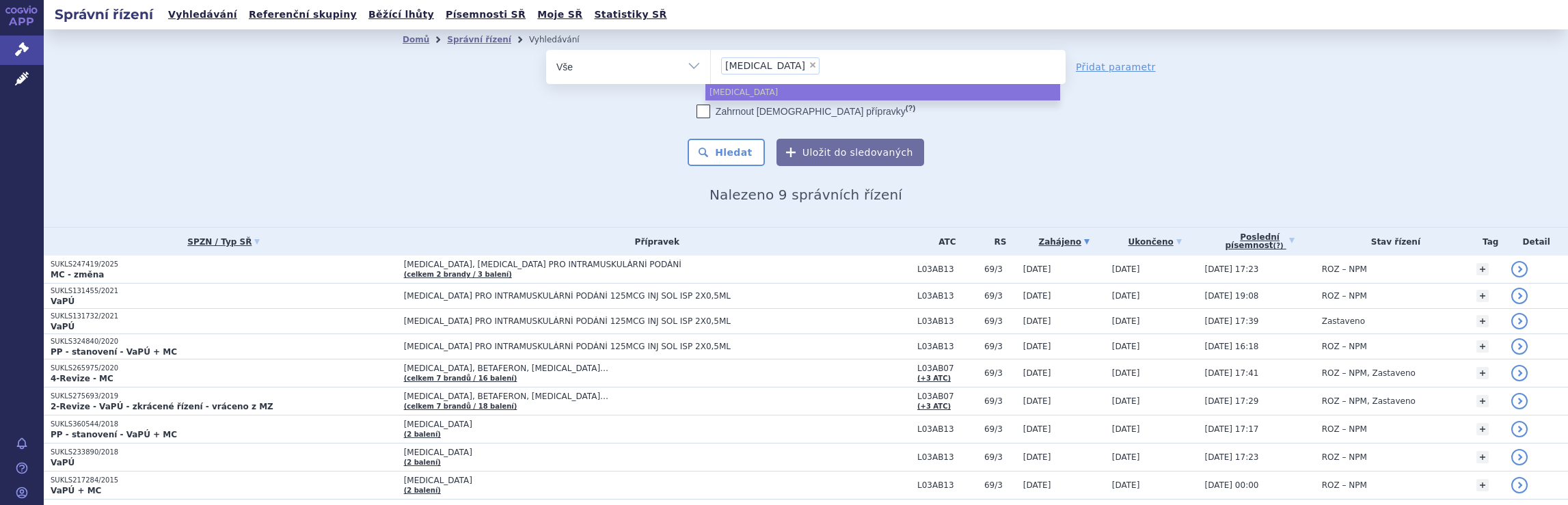
select select
type input "[MEDICAL_DATA]"
type input "p"
type input "di"
type input "dim"
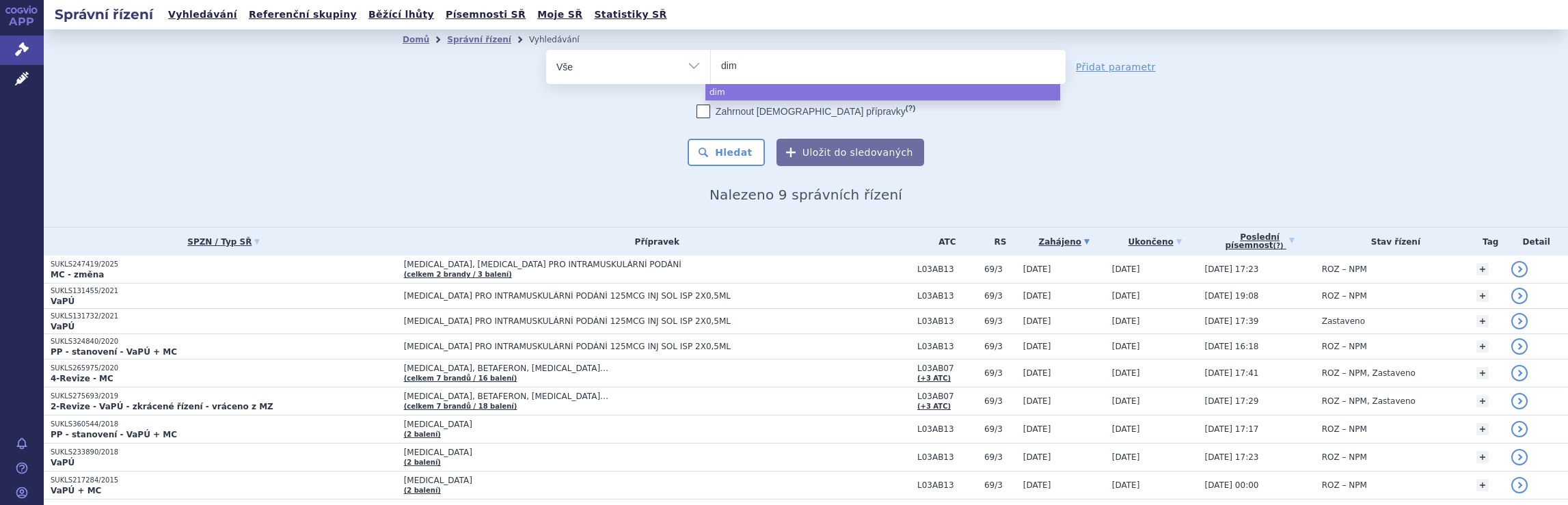
type input "dime"
type input "dimet"
type input "dimeth"
type input "dimethy"
type input "dimethyl"
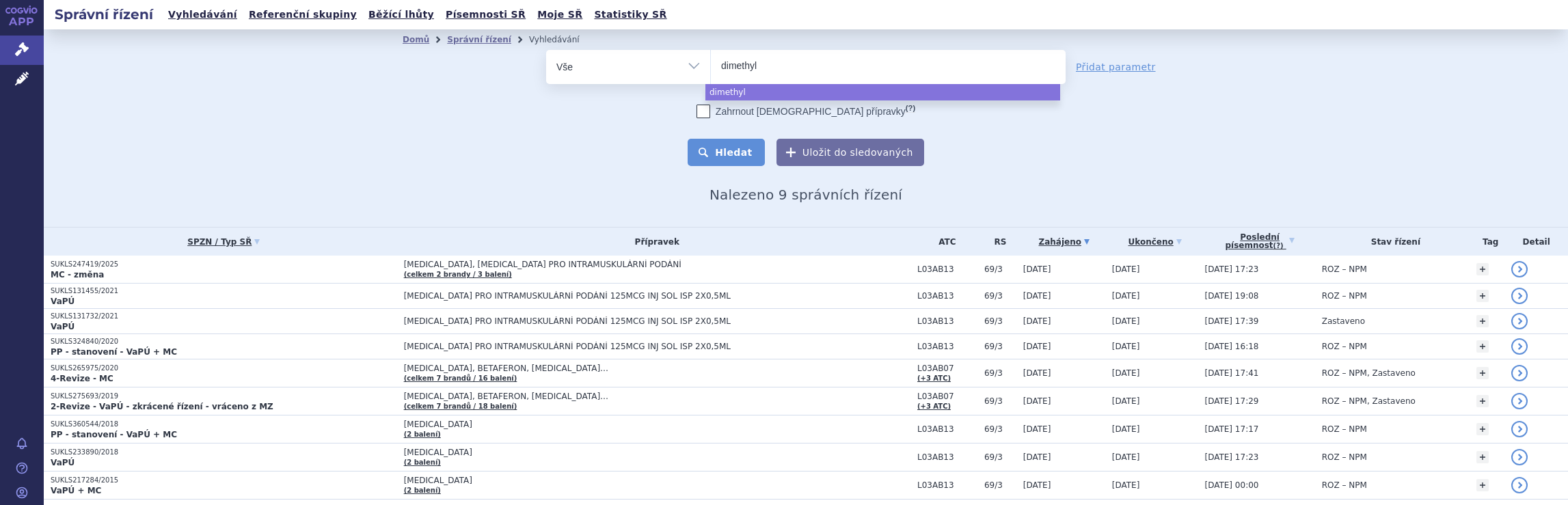
select select "dimethyl"
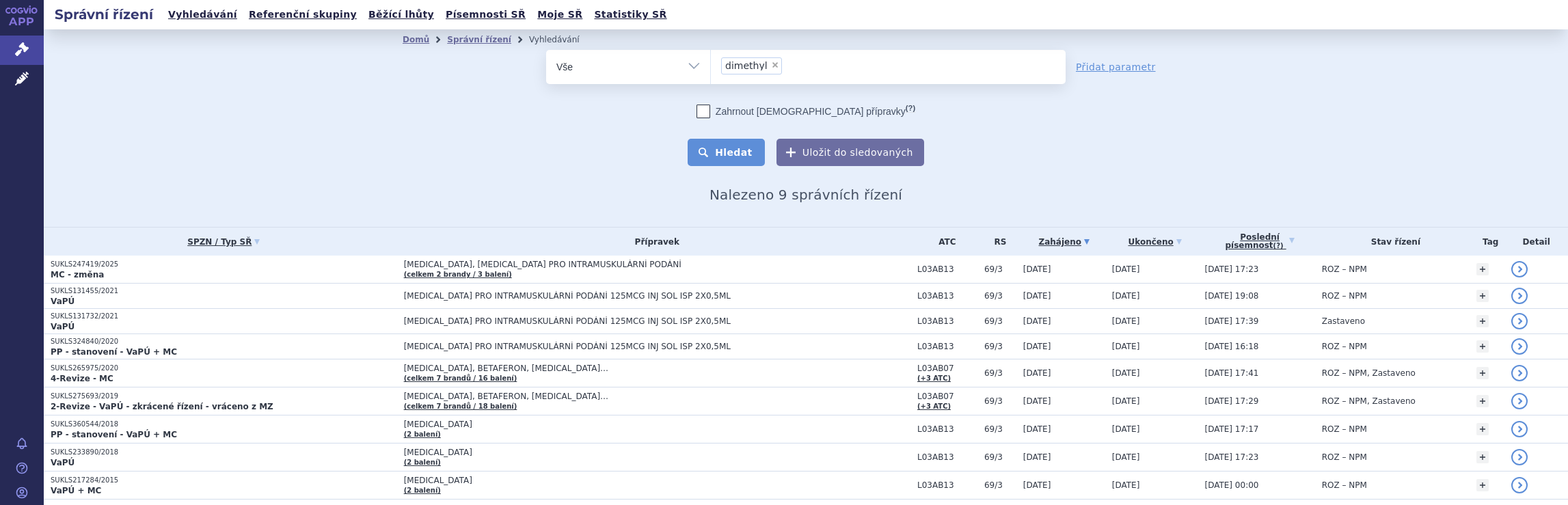
click at [724, 154] on button "Hledat" at bounding box center [726, 152] width 77 height 27
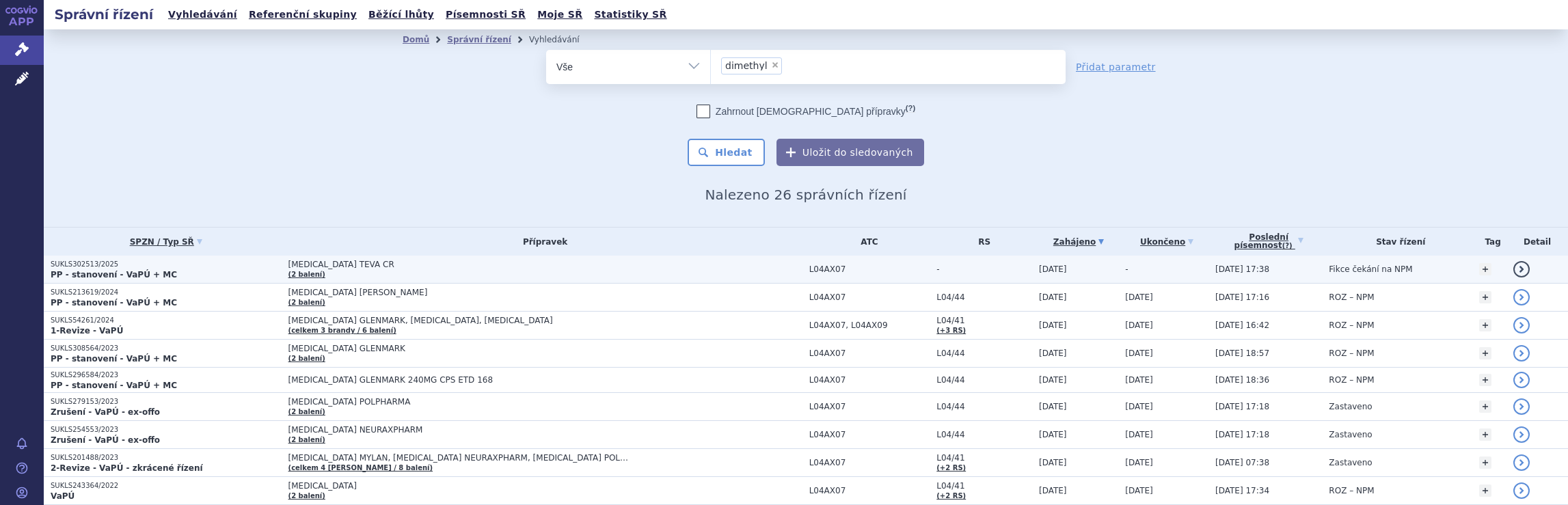
click at [705, 271] on td "[MEDICAL_DATA] TEVA CR (2 balení)" at bounding box center [542, 269] width 521 height 28
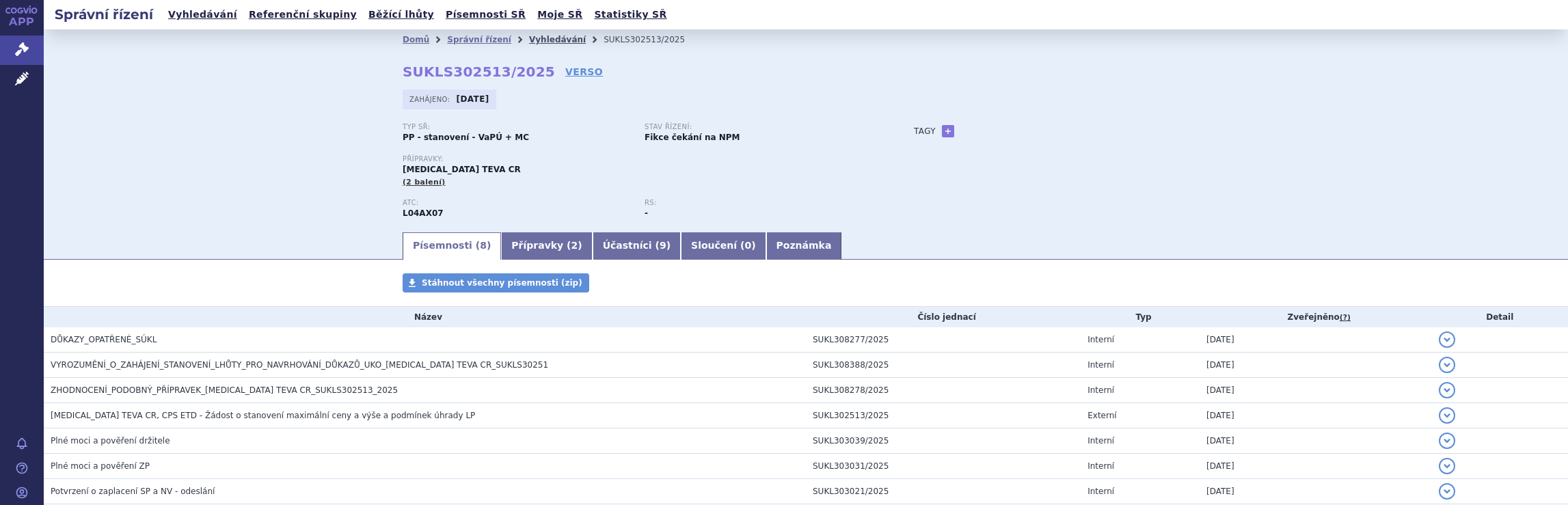
click at [533, 39] on link "Vyhledávání" at bounding box center [557, 39] width 57 height 10
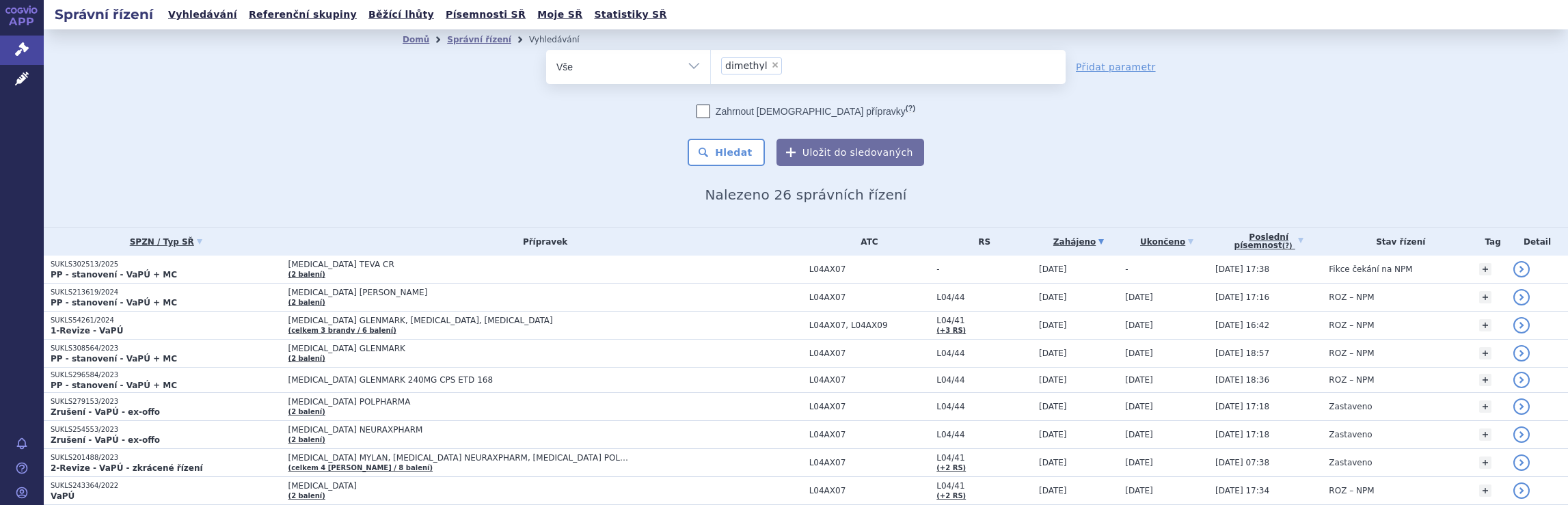
click at [799, 63] on ul "× dimethyl" at bounding box center [888, 65] width 355 height 30
click at [711, 63] on select "dimethyl" at bounding box center [710, 66] width 1 height 34
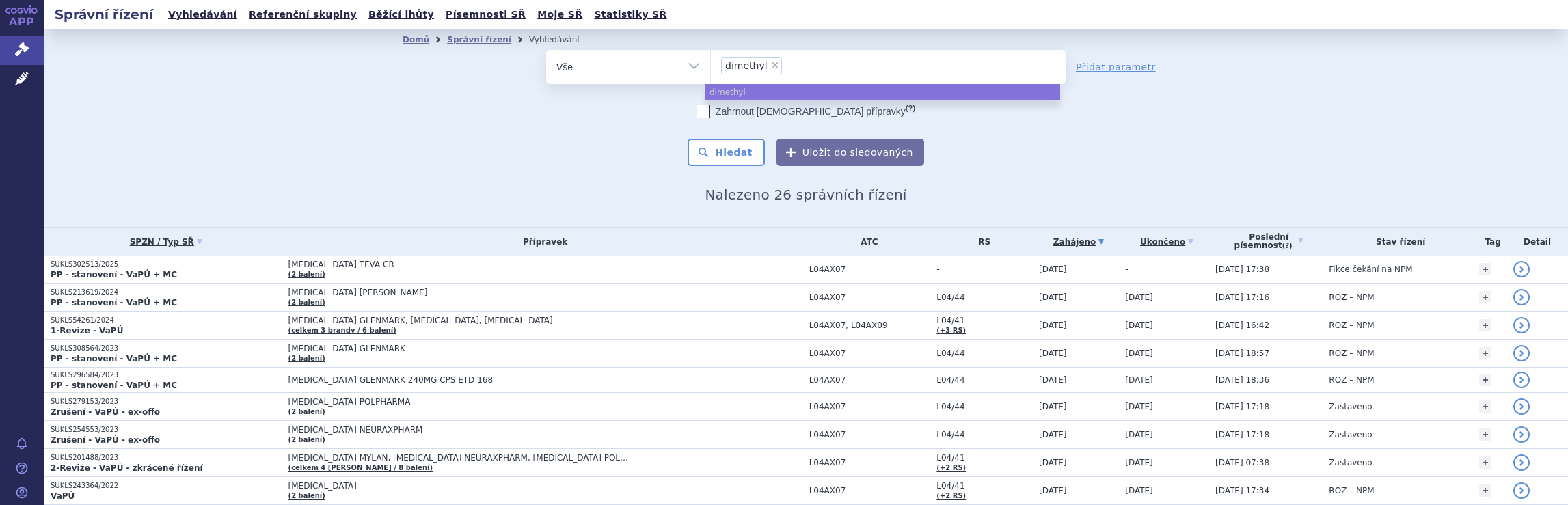
select select
type input "dimethyl"
type input "d"
type input "ne"
type input "neu"
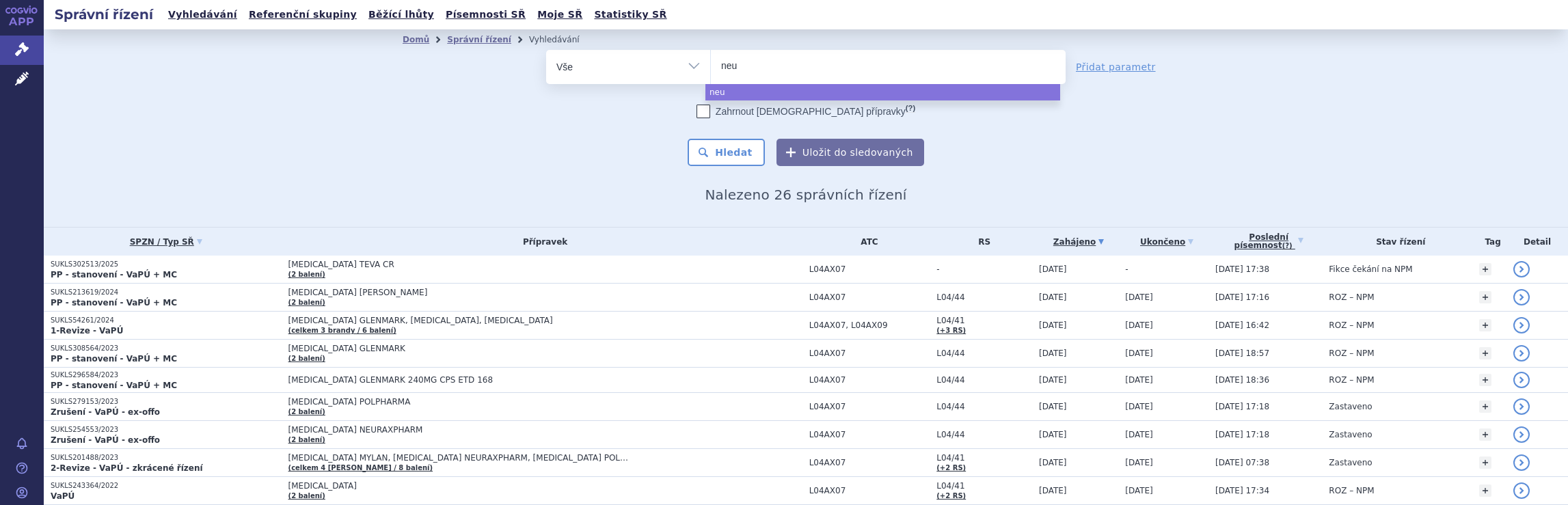
type input "neur"
type input "neura"
type input "neurax"
type input "neuraxp"
type input "neuraxph"
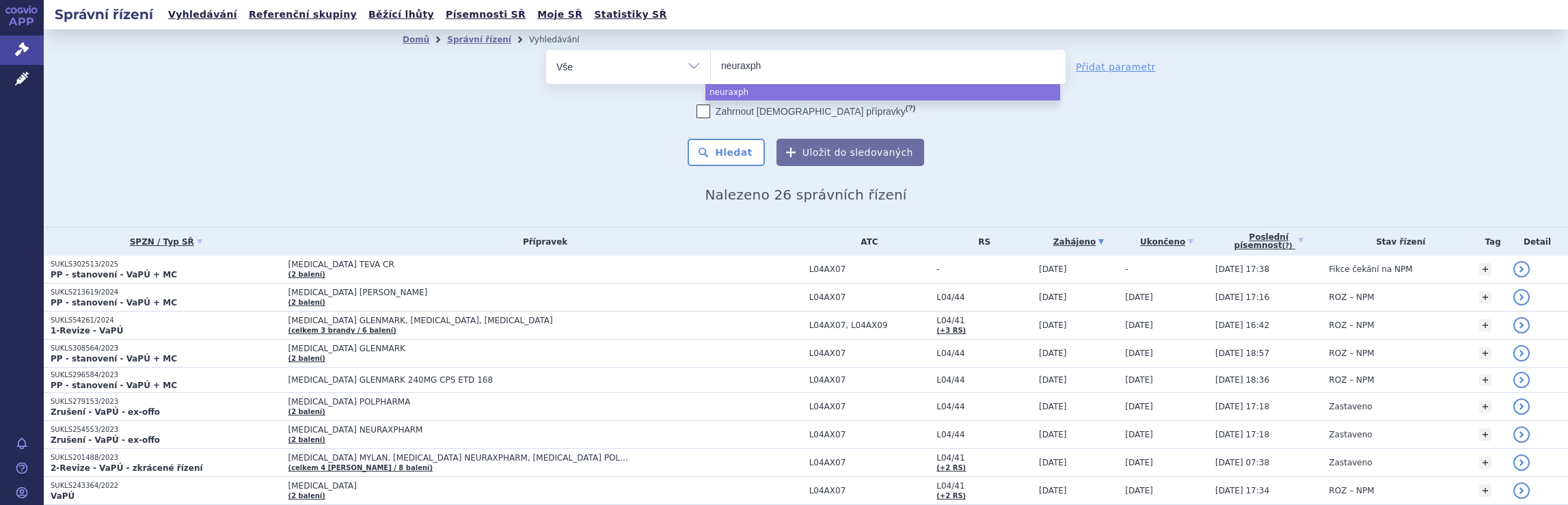
type input "neuraxpha"
type input "neuraxphar"
type input "neuraxpharm"
select select "neuraxpharm"
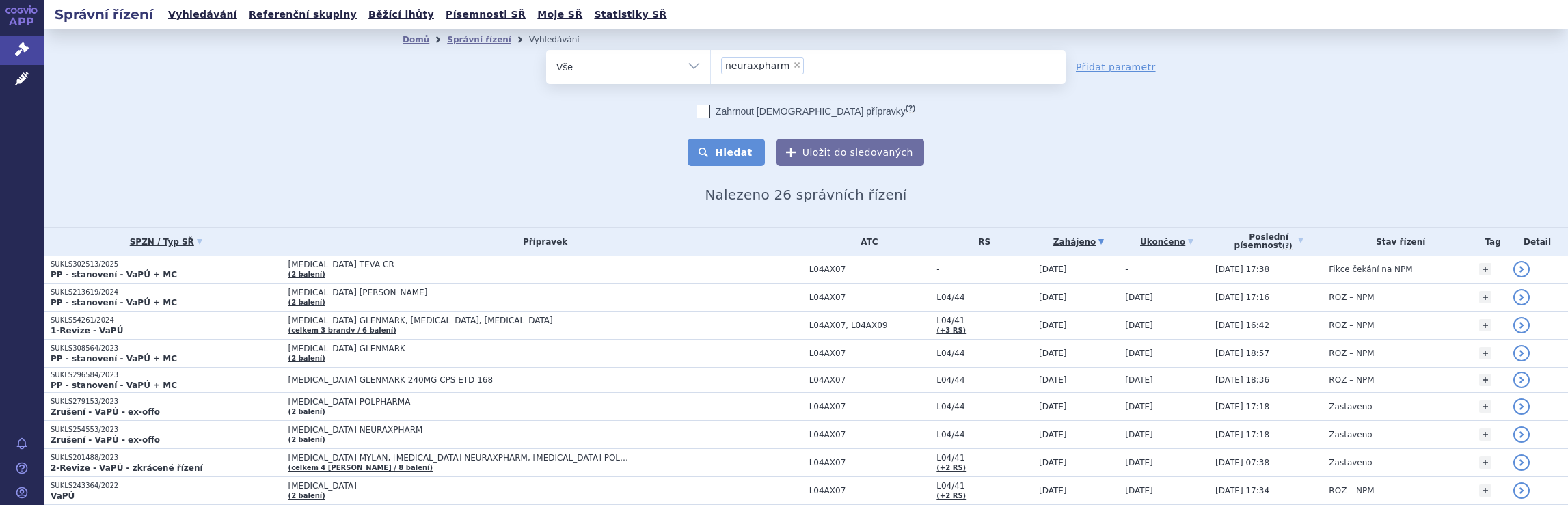
click at [723, 153] on button "Hledat" at bounding box center [726, 152] width 77 height 27
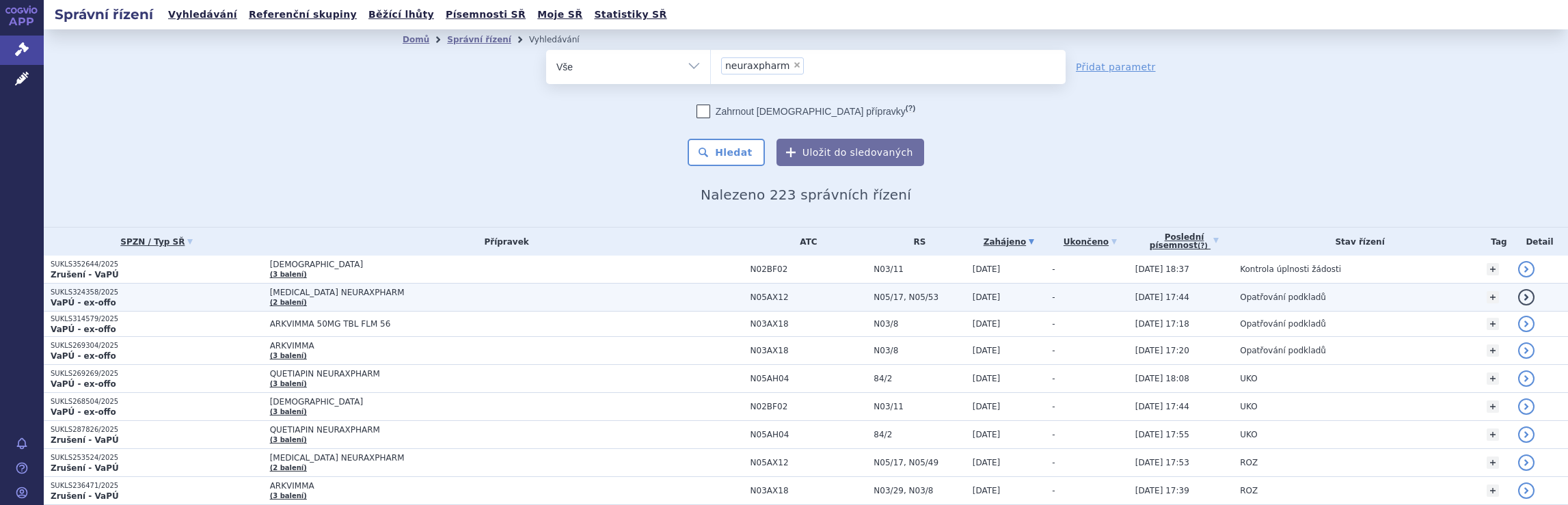
scroll to position [813, 0]
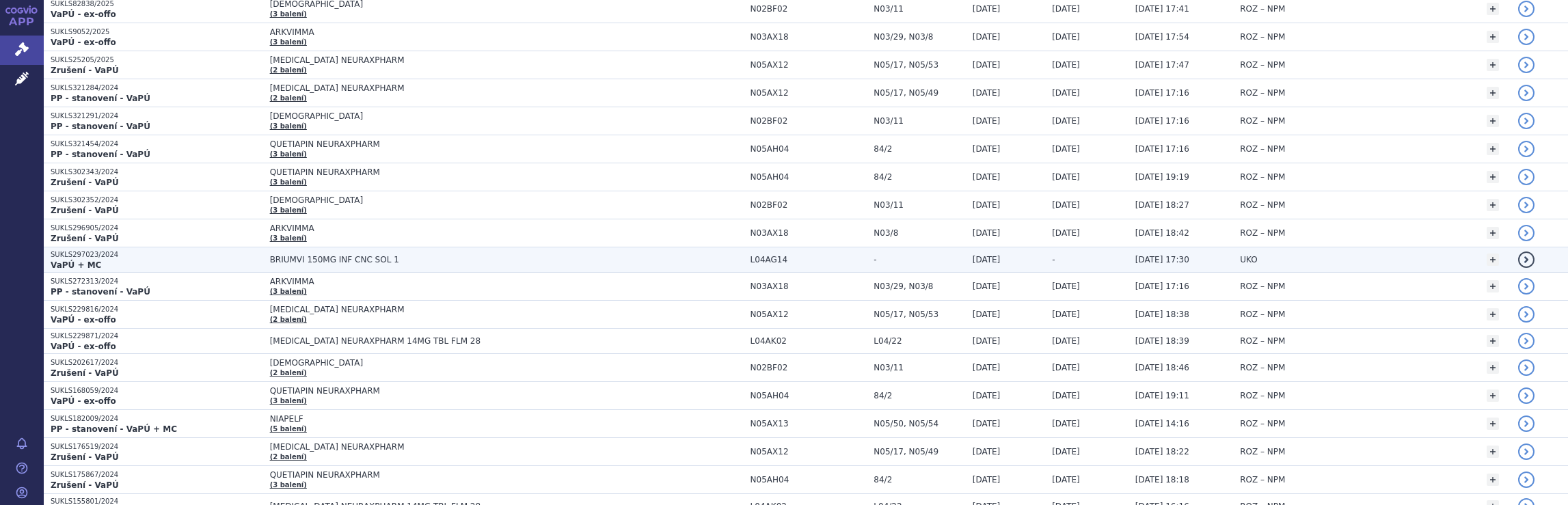
click at [524, 259] on td "BRIUMVI 150MG INF CNC SOL 1" at bounding box center [503, 260] width 481 height 26
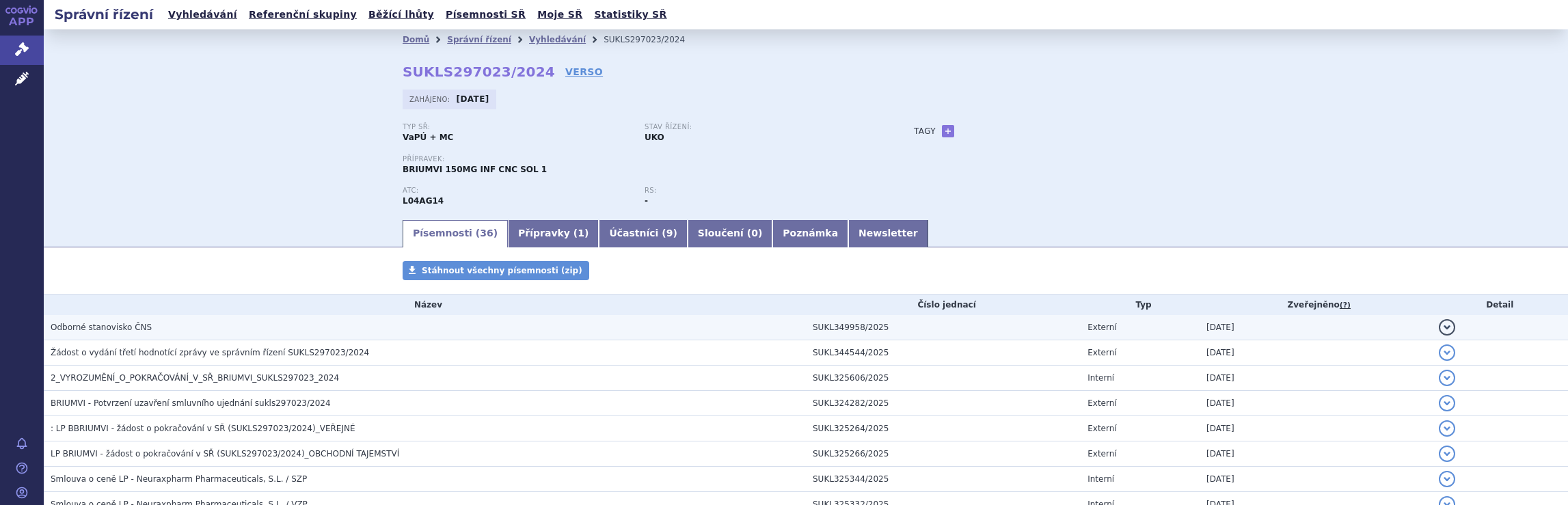
click at [361, 323] on h3 "Odborné stanovisko ČNS" at bounding box center [428, 327] width 755 height 14
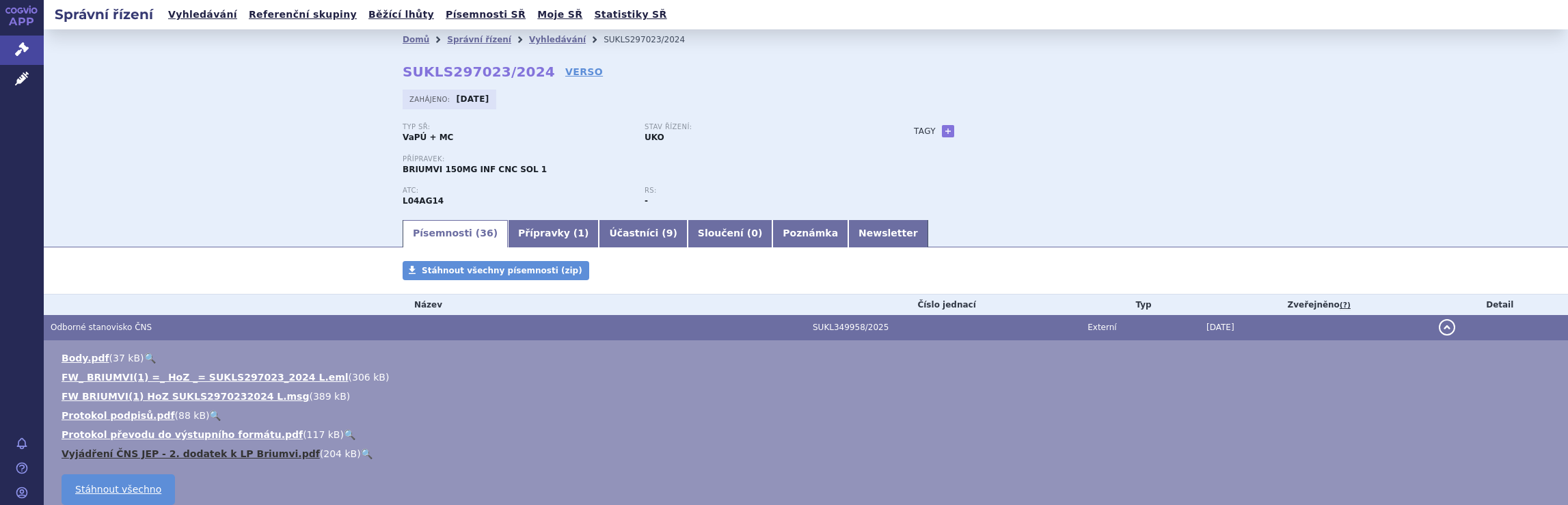
click at [133, 449] on link "Vyjádření ČNS JEP - 2. dodatek k LP Briumvi.pdf" at bounding box center [191, 454] width 258 height 11
click at [544, 39] on link "Vyhledávání" at bounding box center [557, 39] width 57 height 10
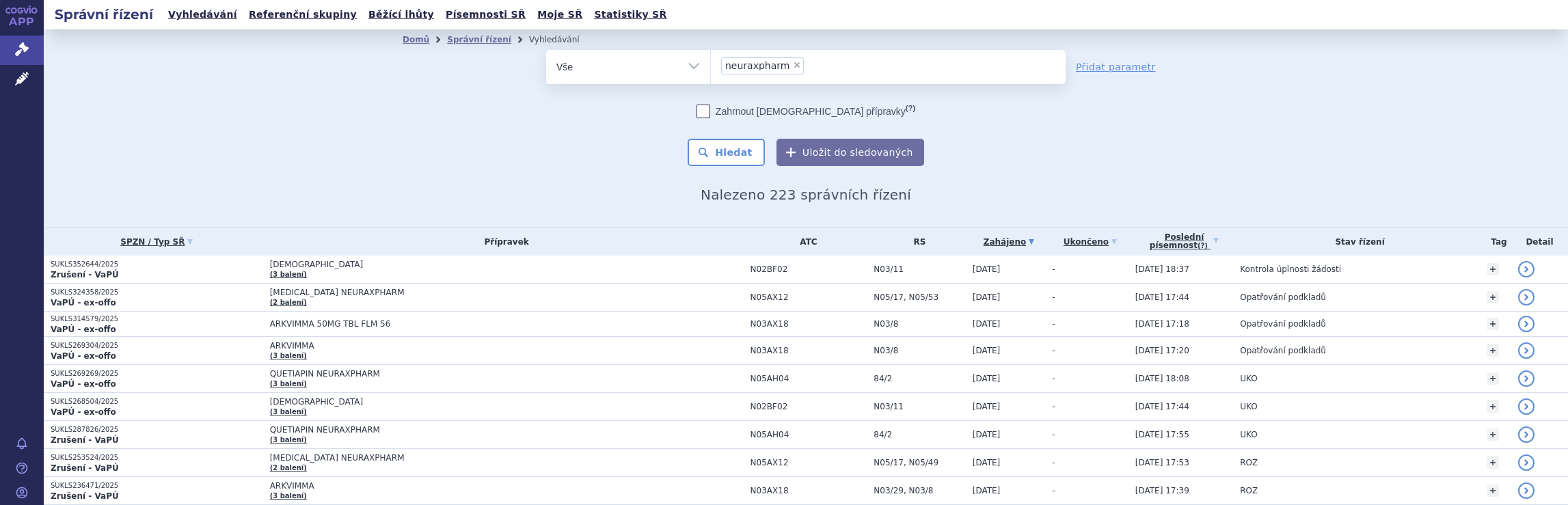
click at [809, 66] on ul "× neuraxpharm" at bounding box center [888, 65] width 355 height 30
click at [711, 66] on select "neuraxpharm" at bounding box center [710, 66] width 1 height 34
select select
type input "neuraxpharm"
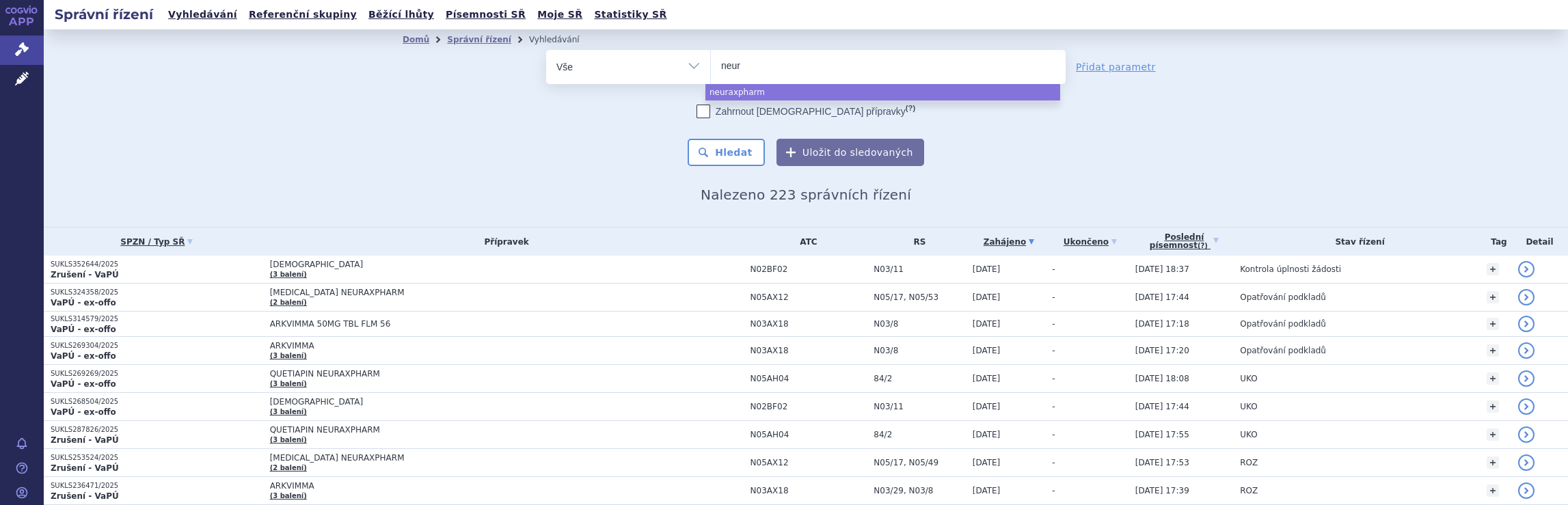
type input "neu"
type input "n"
type input "ro"
type input "roc"
type input "roch"
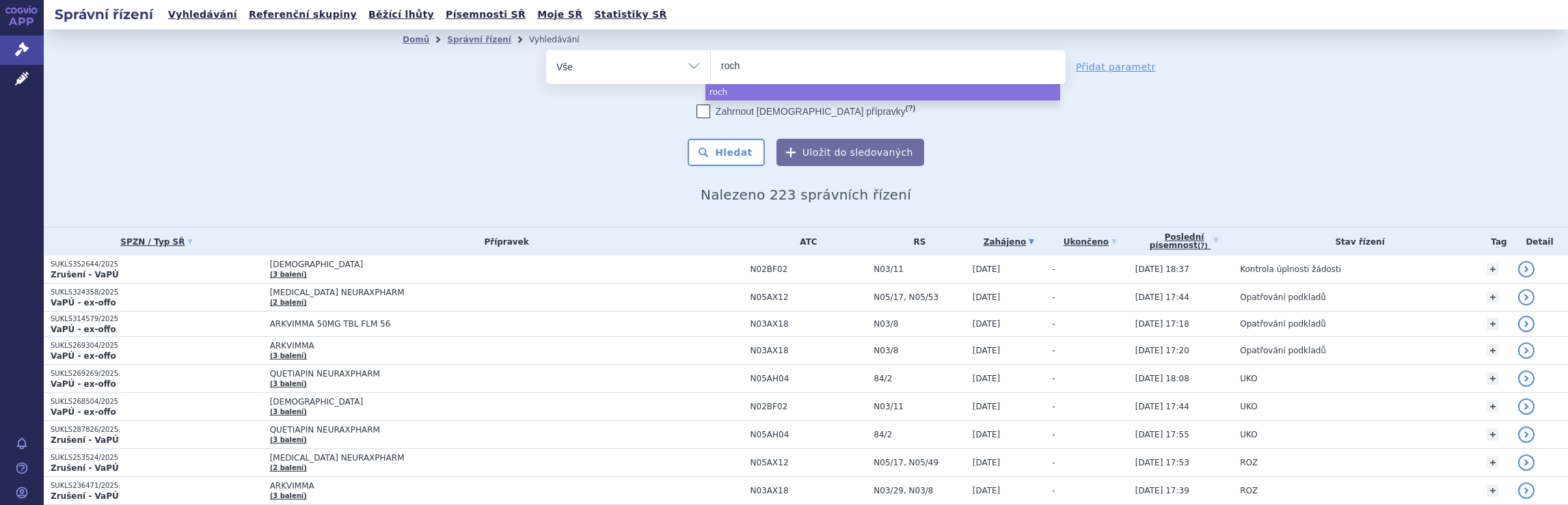
type input "roche"
select select "roche"
click at [735, 152] on button "Hledat" at bounding box center [726, 152] width 77 height 27
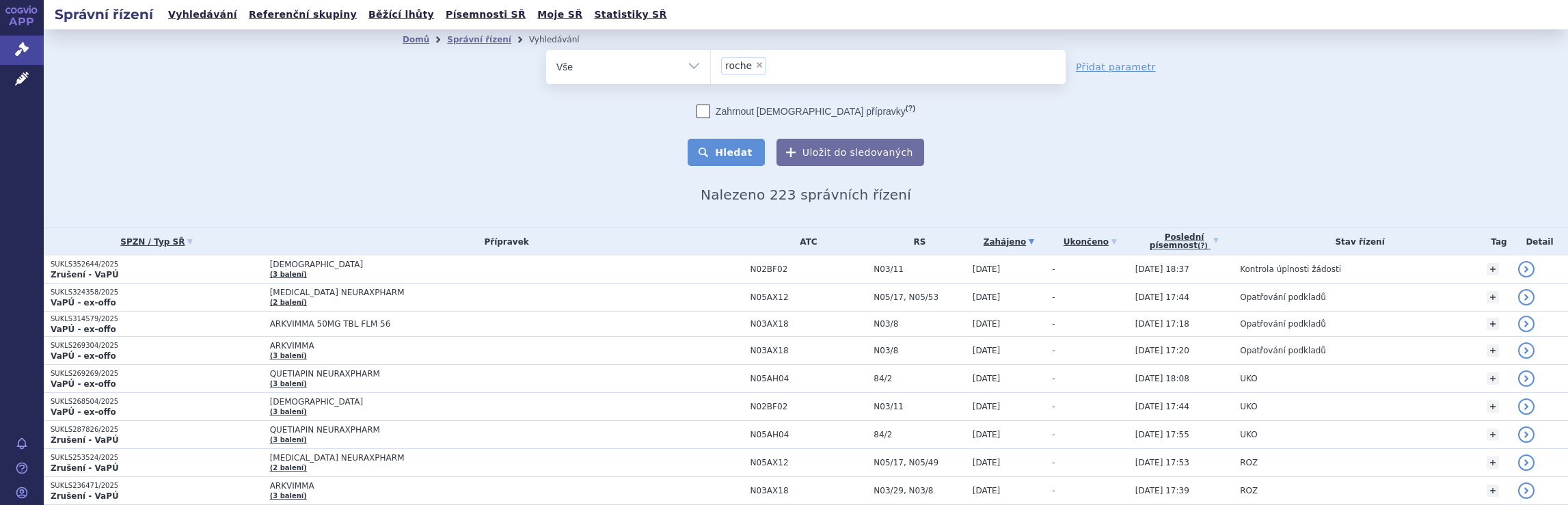
click at [739, 153] on button "Hledat" at bounding box center [726, 152] width 77 height 27
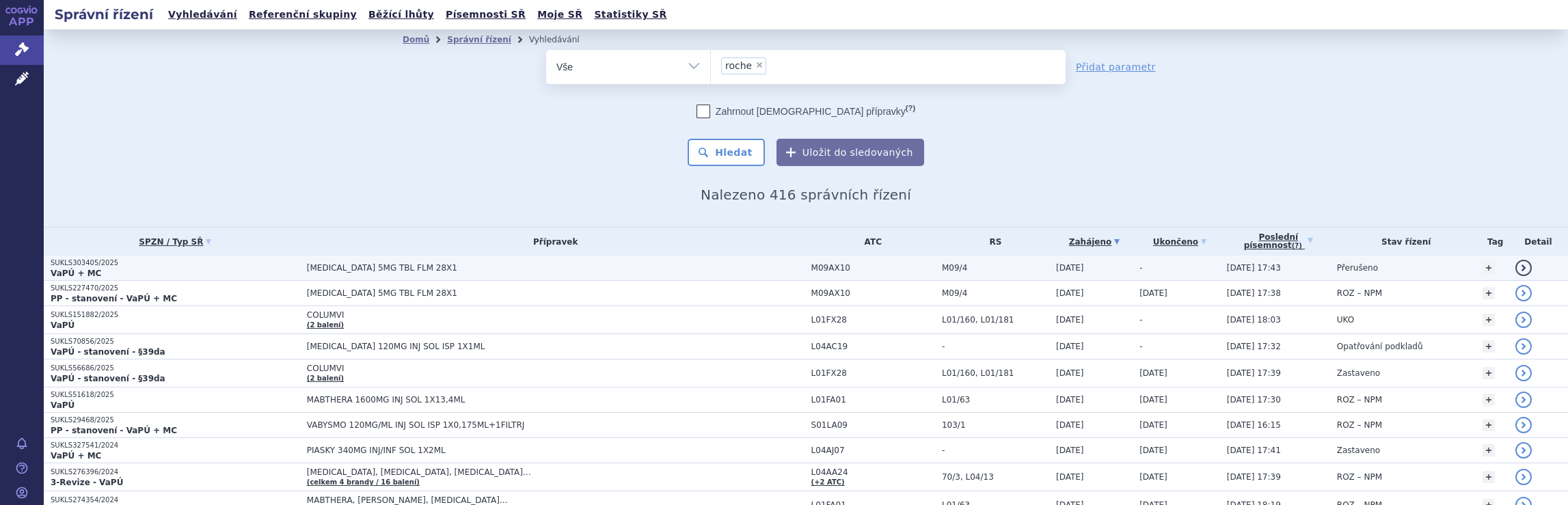
click at [705, 270] on span "[MEDICAL_DATA] 5MG TBL FLM 28X1" at bounding box center [555, 268] width 497 height 10
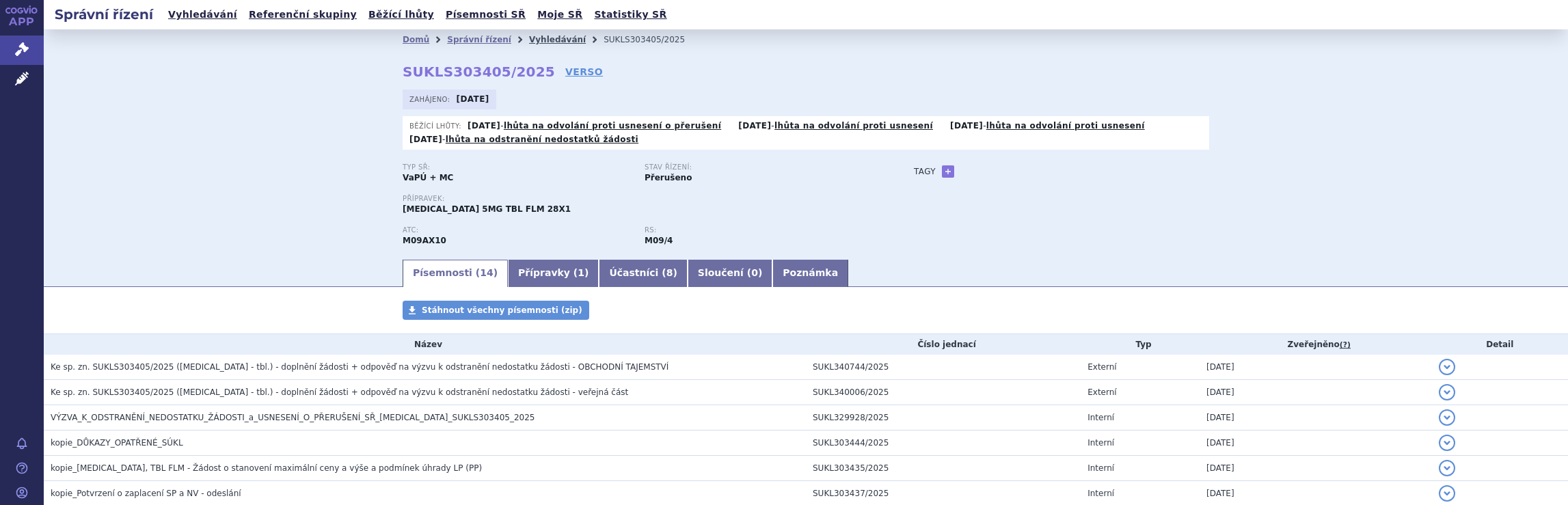
click at [534, 39] on link "Vyhledávání" at bounding box center [557, 39] width 57 height 10
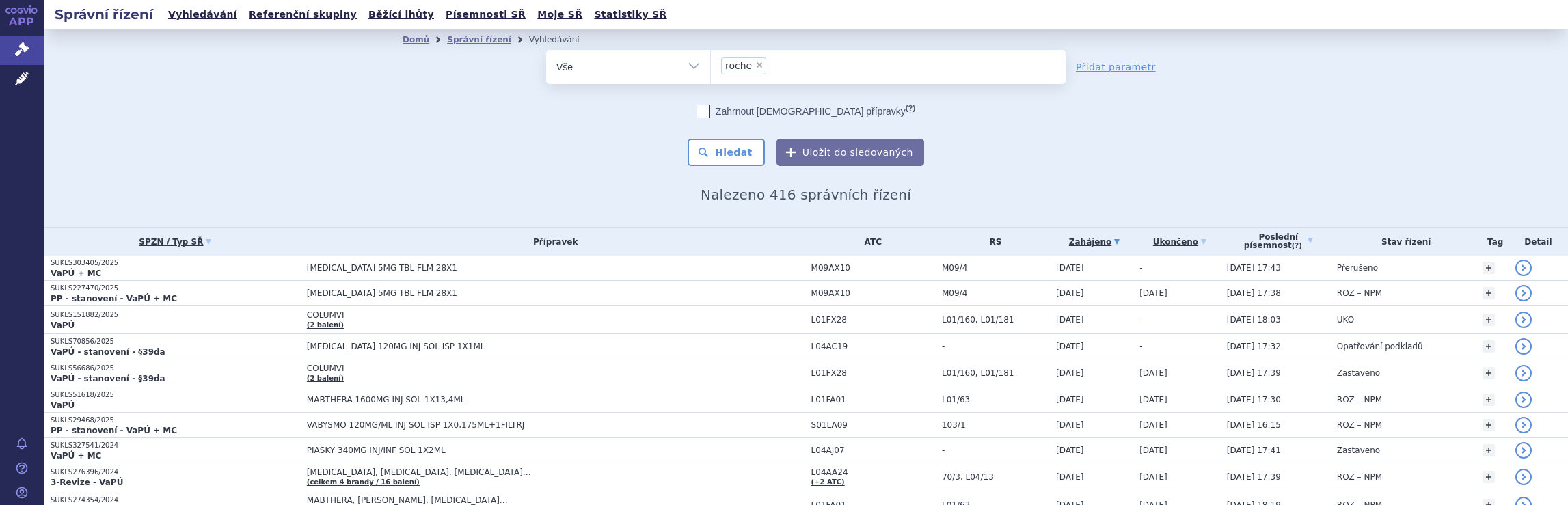
click at [824, 73] on ul "× roche" at bounding box center [888, 65] width 355 height 30
click at [711, 73] on select "roche" at bounding box center [710, 66] width 1 height 34
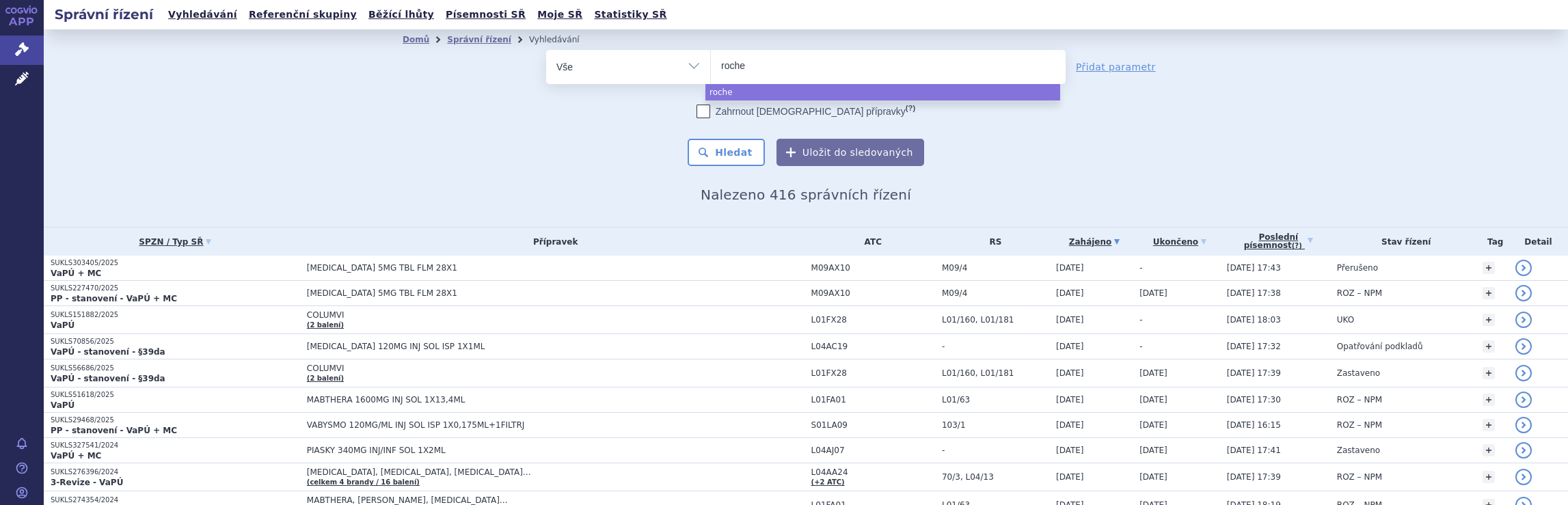
select select
type input "r"
type input "no"
type input "nov"
type input "nova"
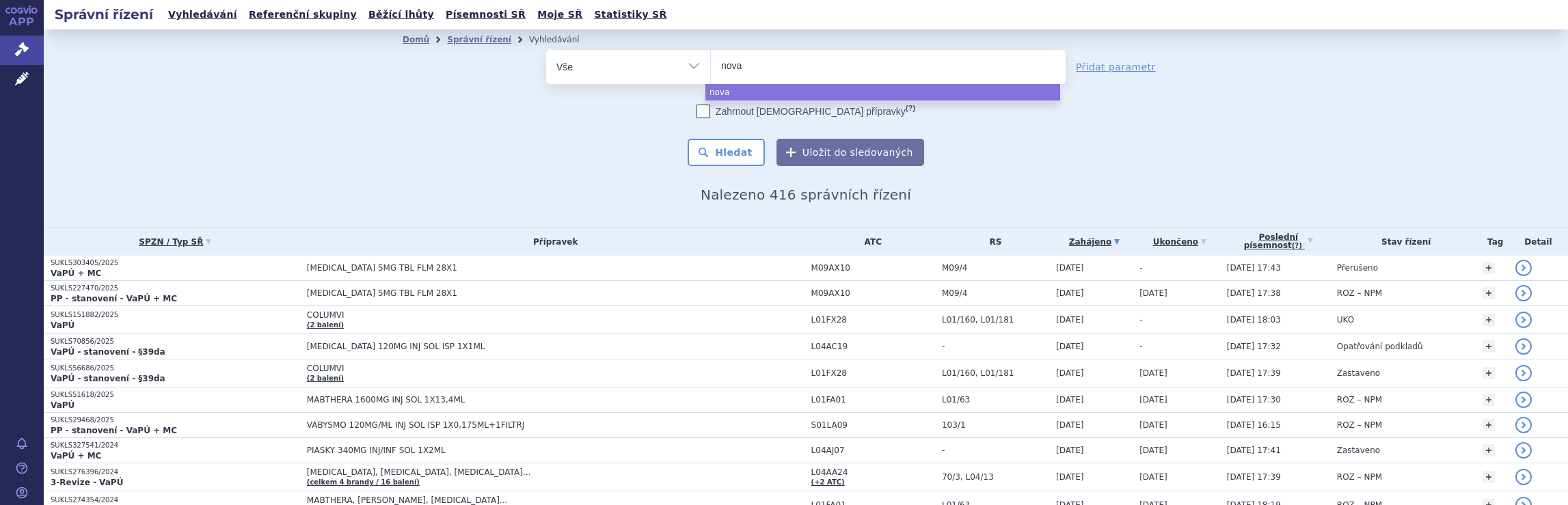
type input "novar"
type input "novart"
type input "novarti"
type input "novartis"
select select "novartis"
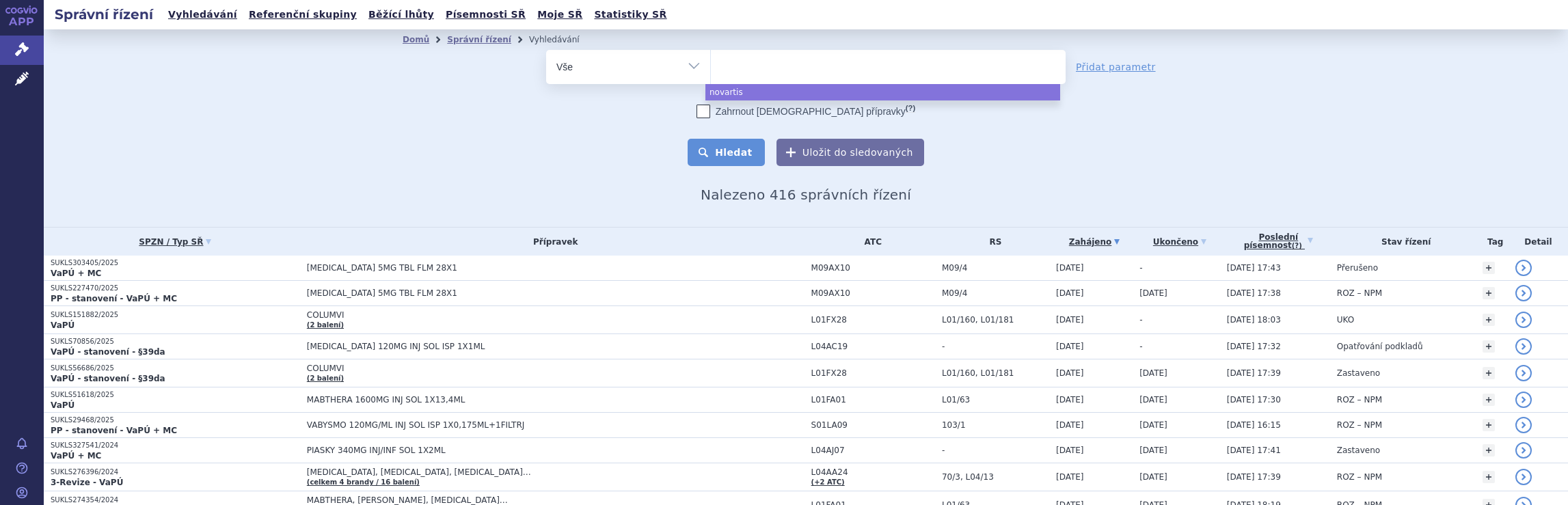
click at [732, 152] on button "Hledat" at bounding box center [726, 152] width 77 height 27
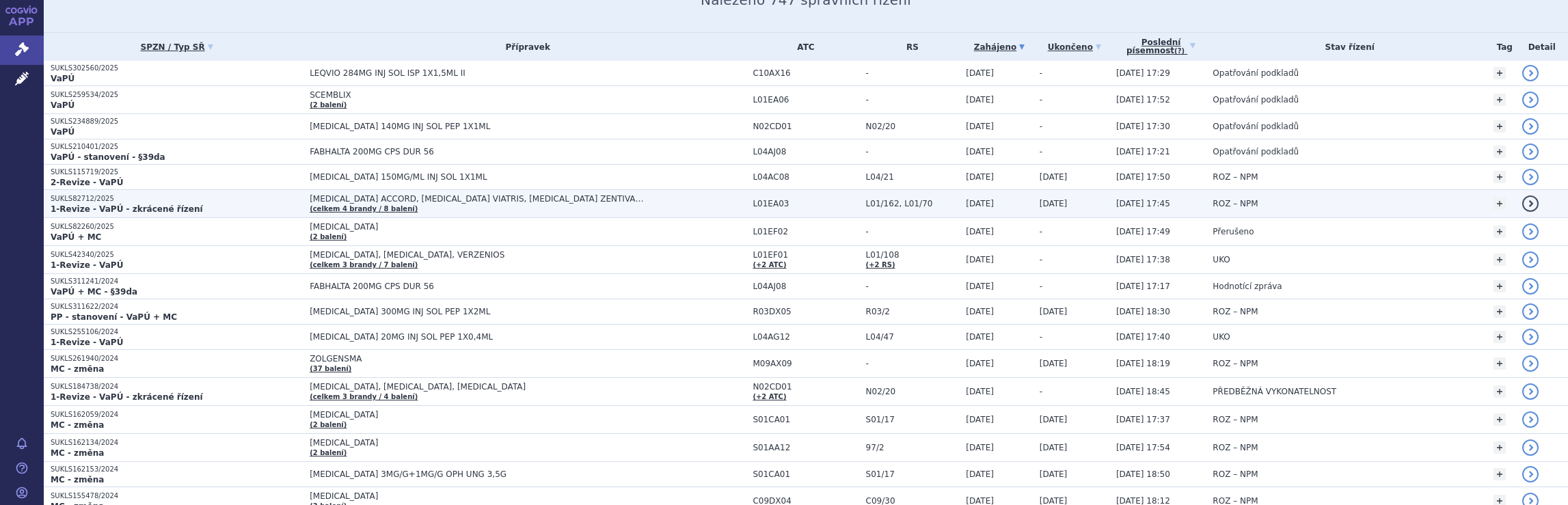
scroll to position [205, 0]
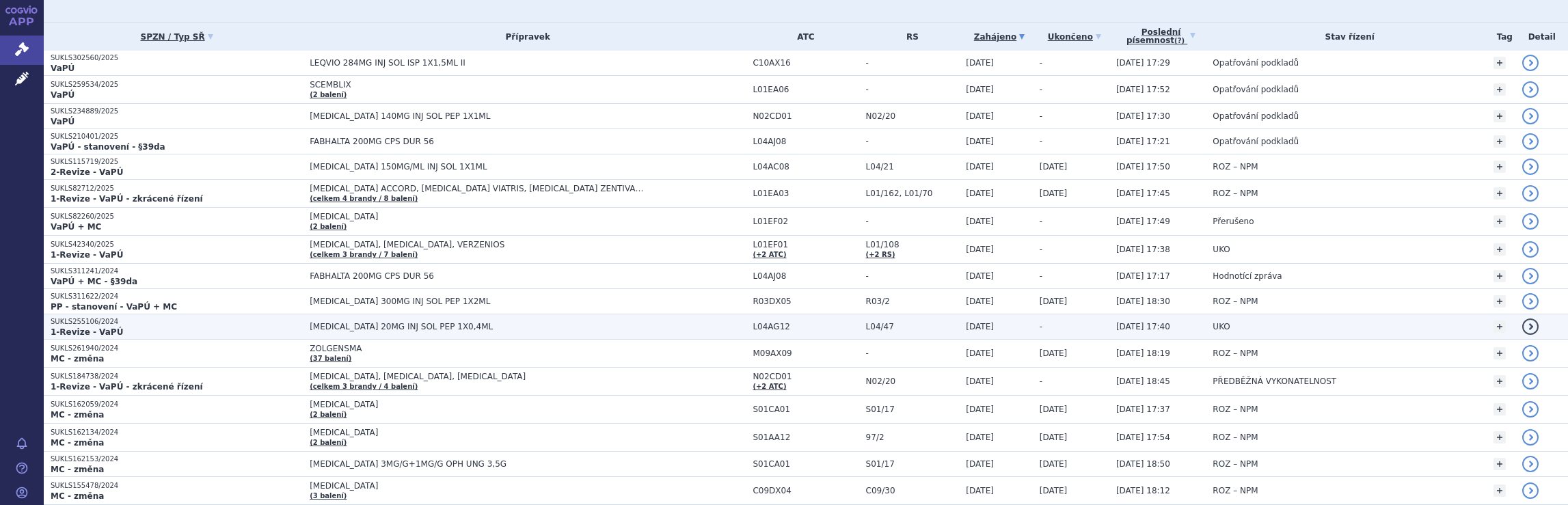
click at [683, 326] on span "KESIMPTA 20MG INJ SOL PEP 1X0,4ML" at bounding box center [527, 326] width 436 height 10
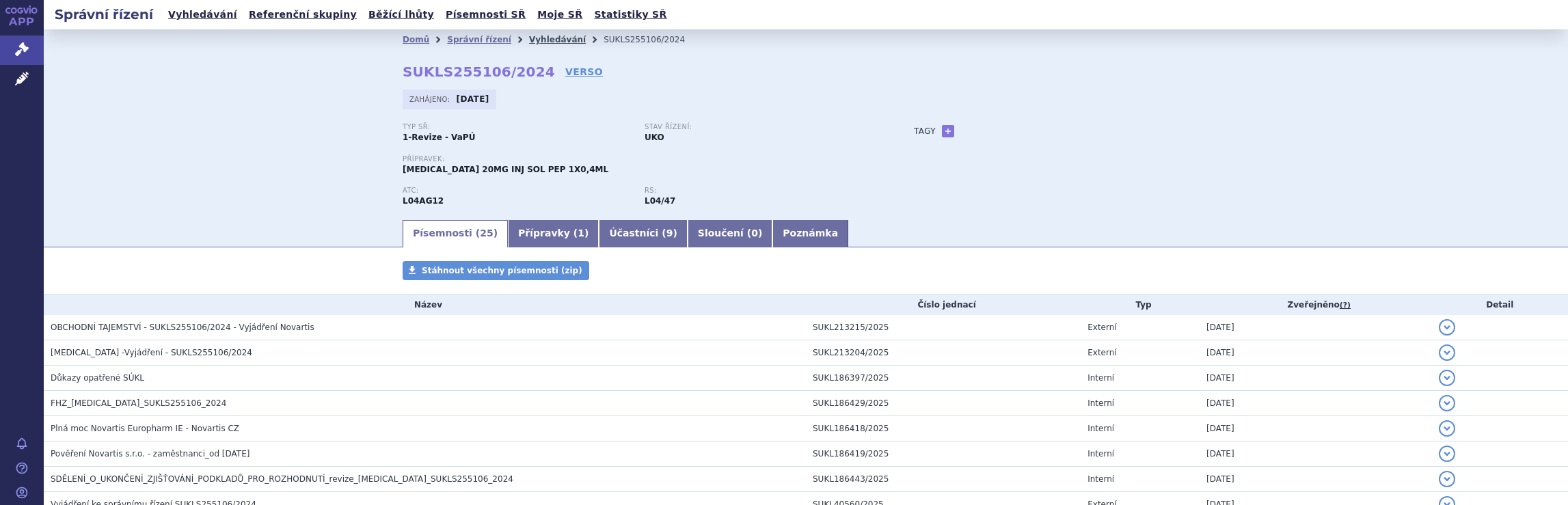
click at [529, 40] on link "Vyhledávání" at bounding box center [557, 39] width 57 height 10
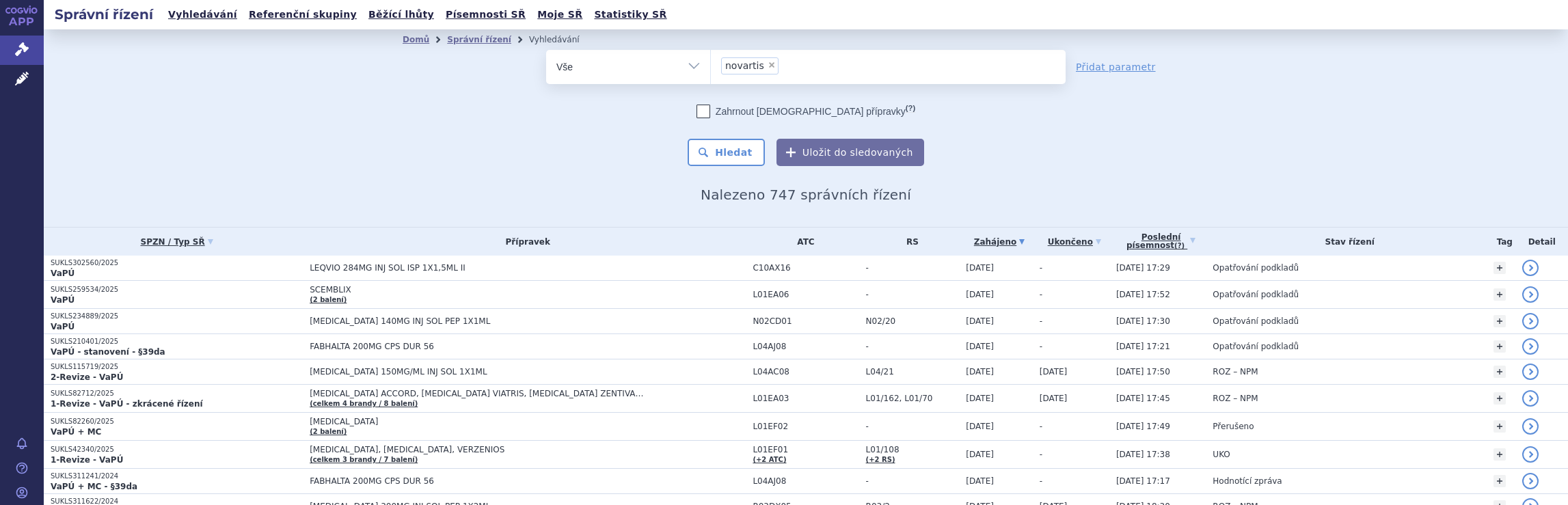
click at [790, 63] on ul "× novartis" at bounding box center [888, 65] width 355 height 30
click at [711, 63] on select "novartis" at bounding box center [710, 66] width 1 height 34
select select
type input "novartis"
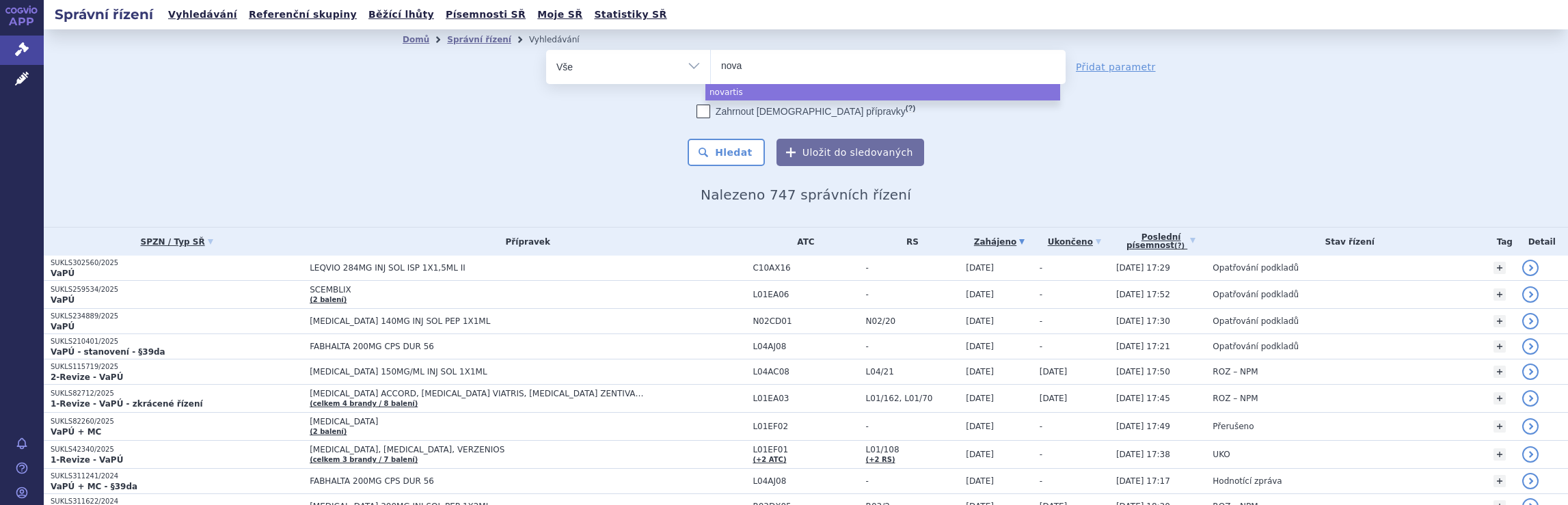
type input "nov"
type input "n"
type input "me"
type input "mer"
type input "merc"
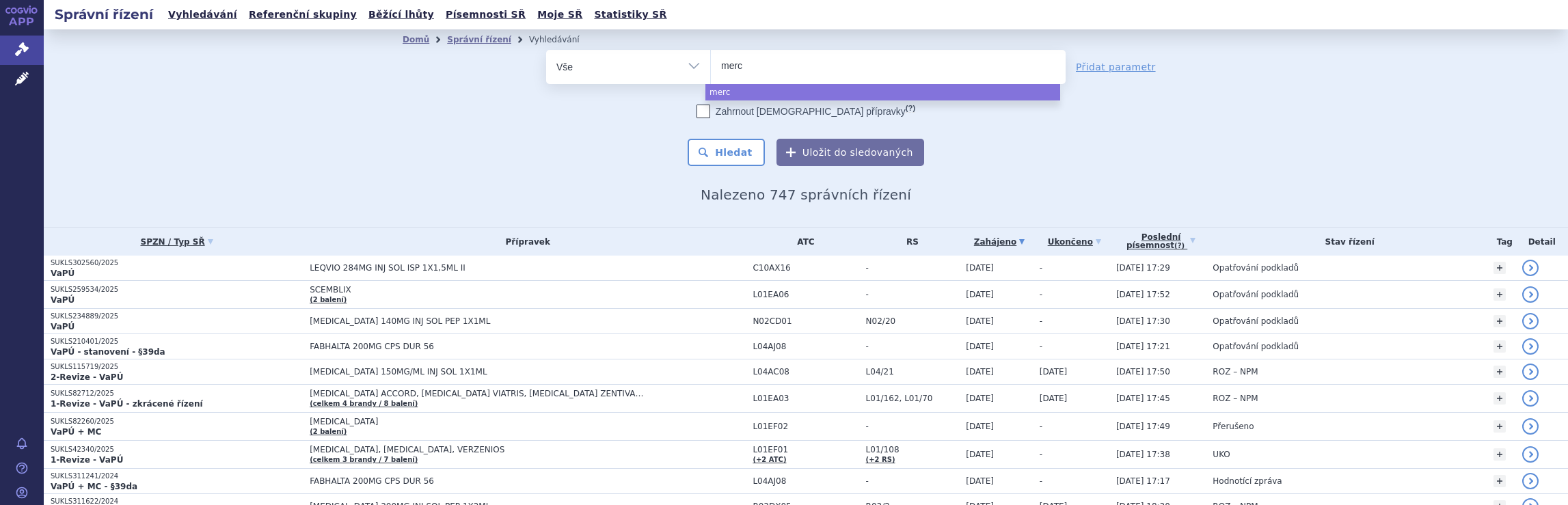
type input "merck"
type input "merck s"
type input "merck sp"
type input "merck spo"
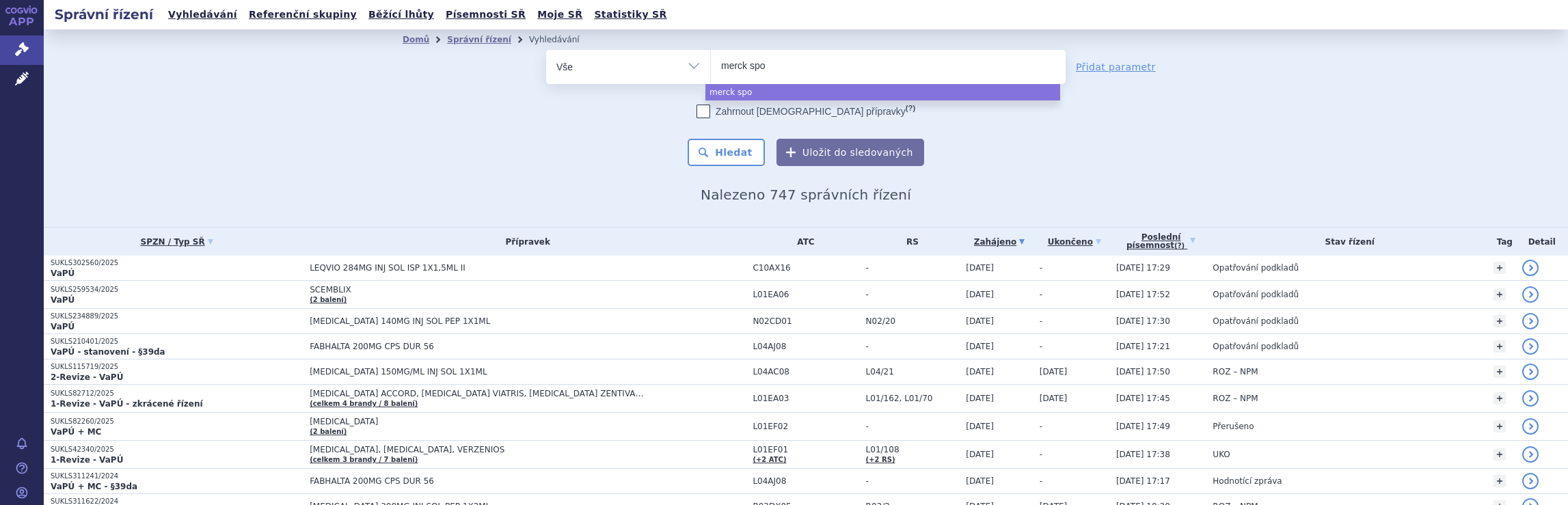
type input "merck spol"
select select "merck spol"
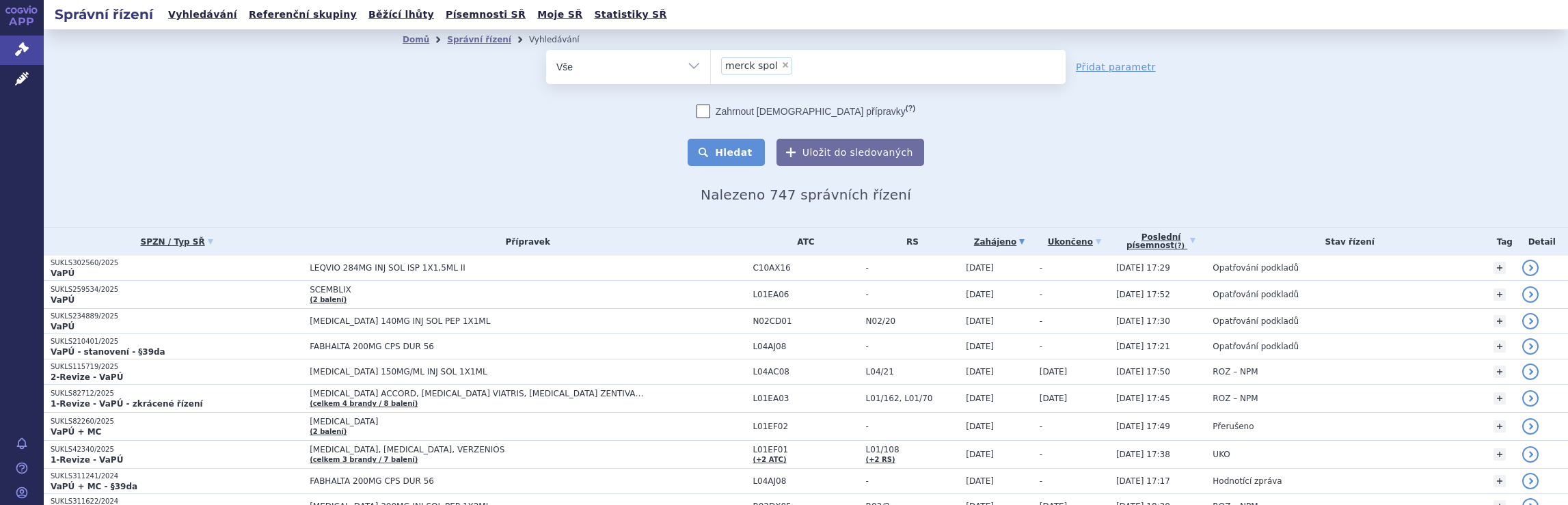
click at [728, 158] on button "Hledat" at bounding box center [726, 152] width 77 height 27
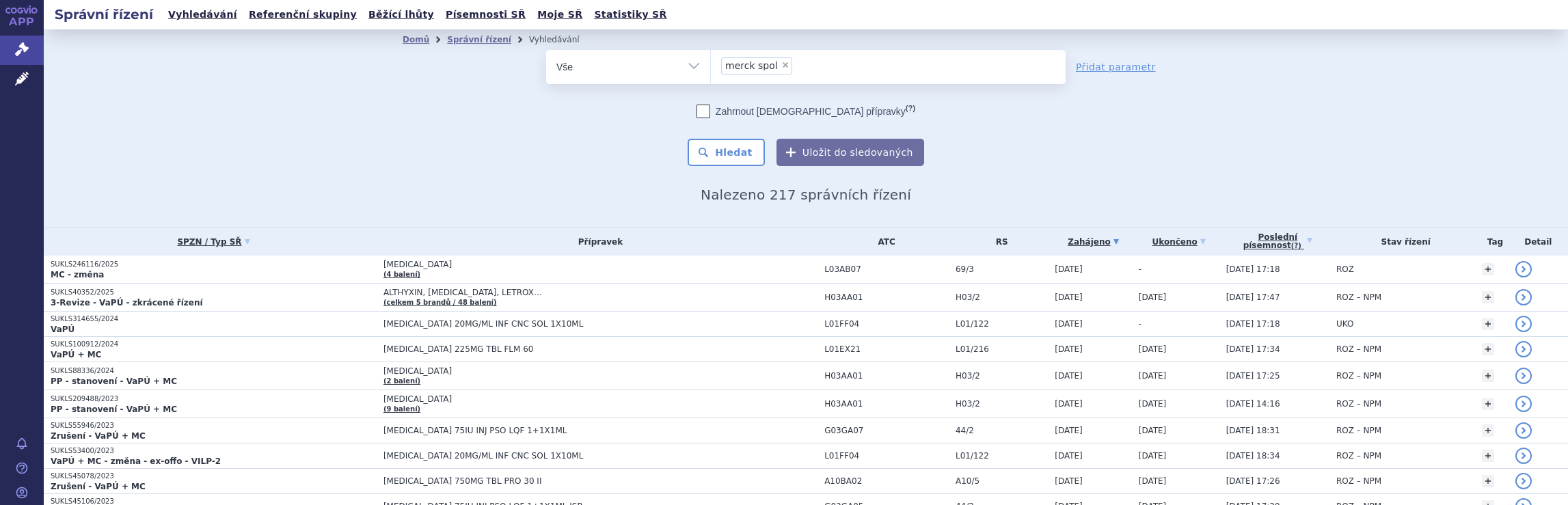
click at [796, 75] on ul "× merck spol" at bounding box center [888, 65] width 355 height 30
click at [711, 75] on select "merck spol" at bounding box center [710, 66] width 1 height 34
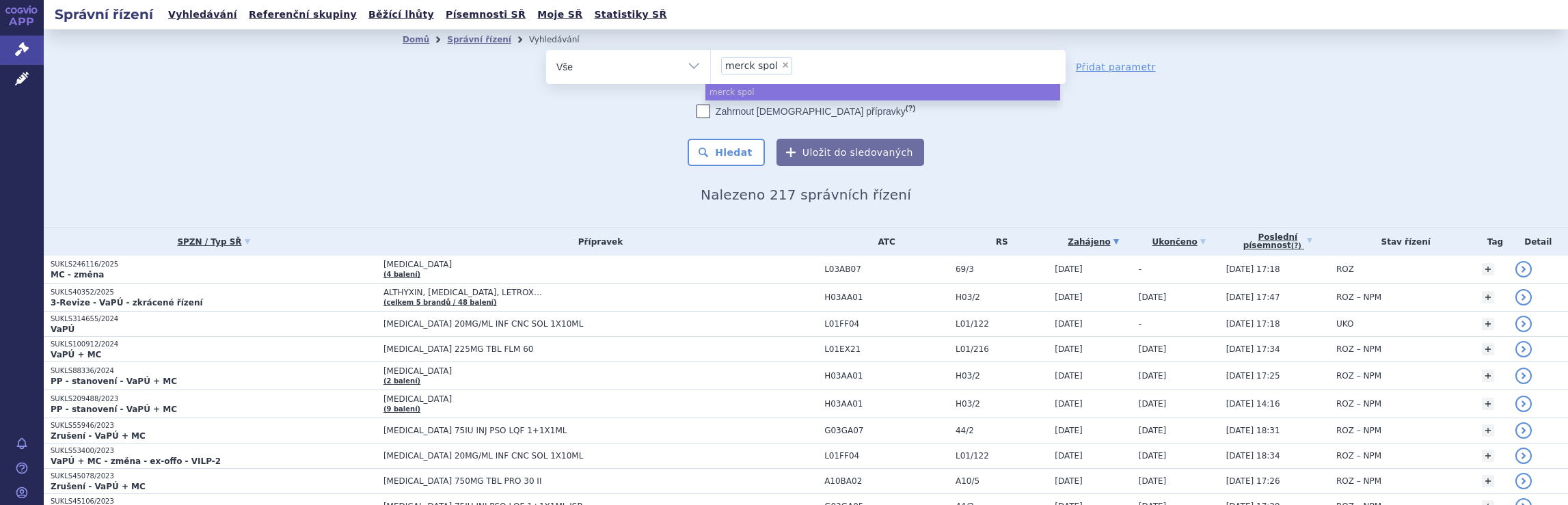
select select
type input "merck spol"
type input "merck"
type input "m"
type input "po"
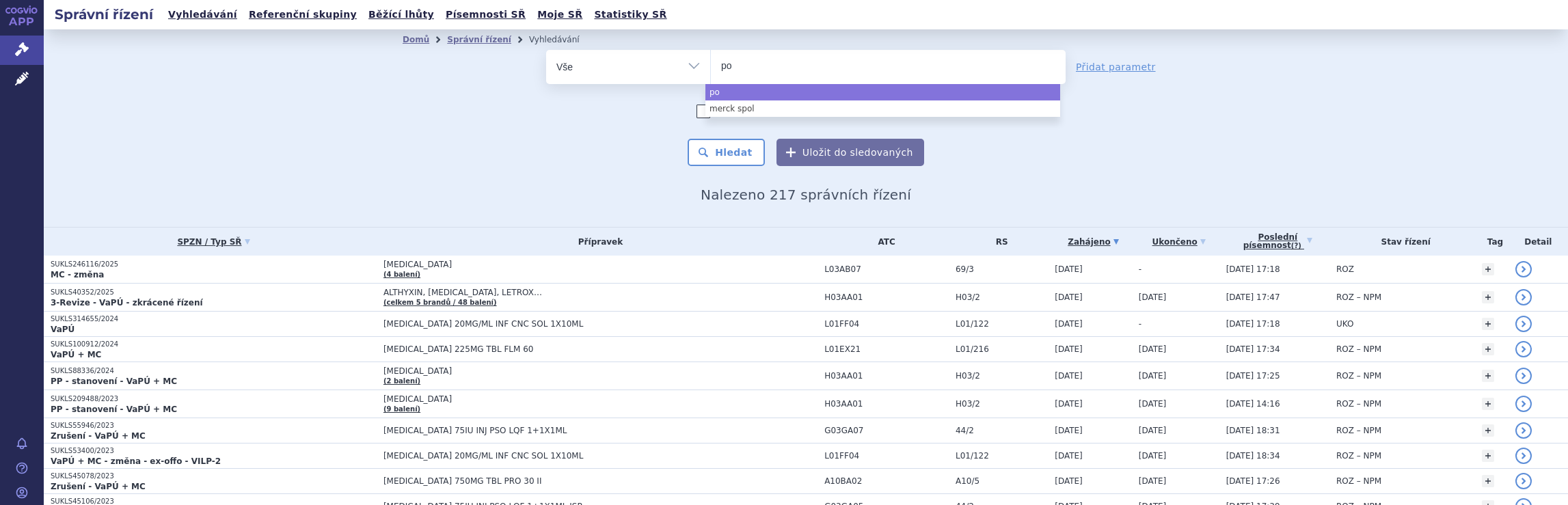
type input "pon"
type input "po"
type input "p"
type input "k"
type input "ja"
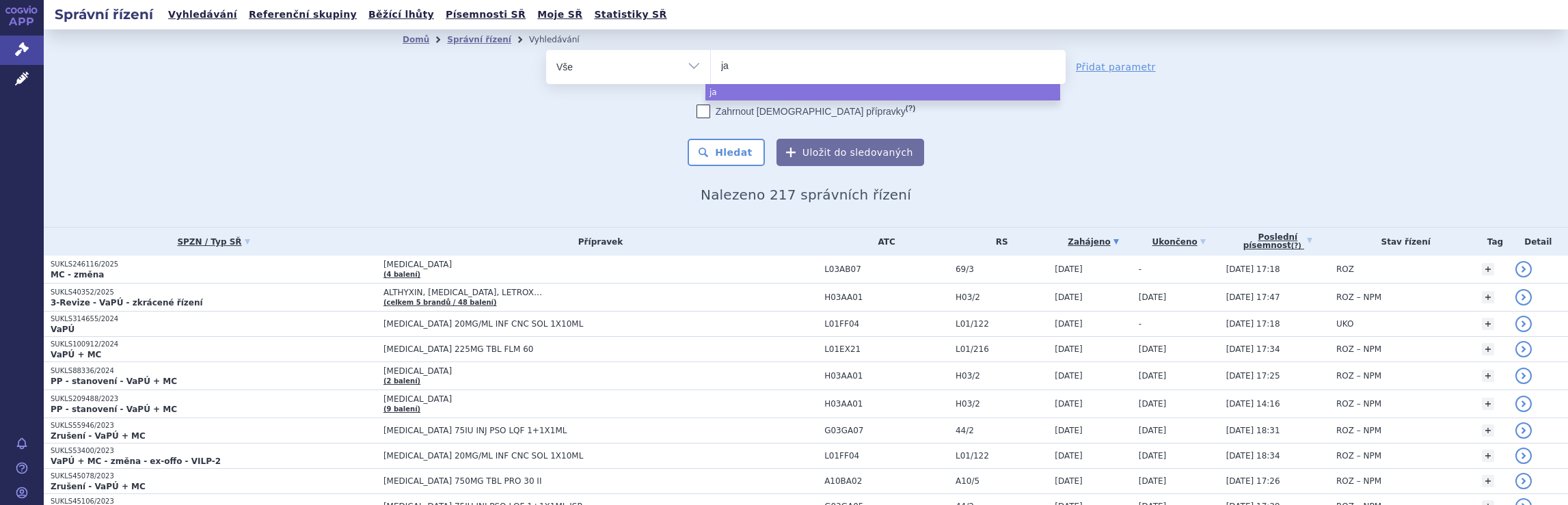
type input "jan"
type input "jans"
type input "janss"
type input "jansse"
type input "[PERSON_NAME]"
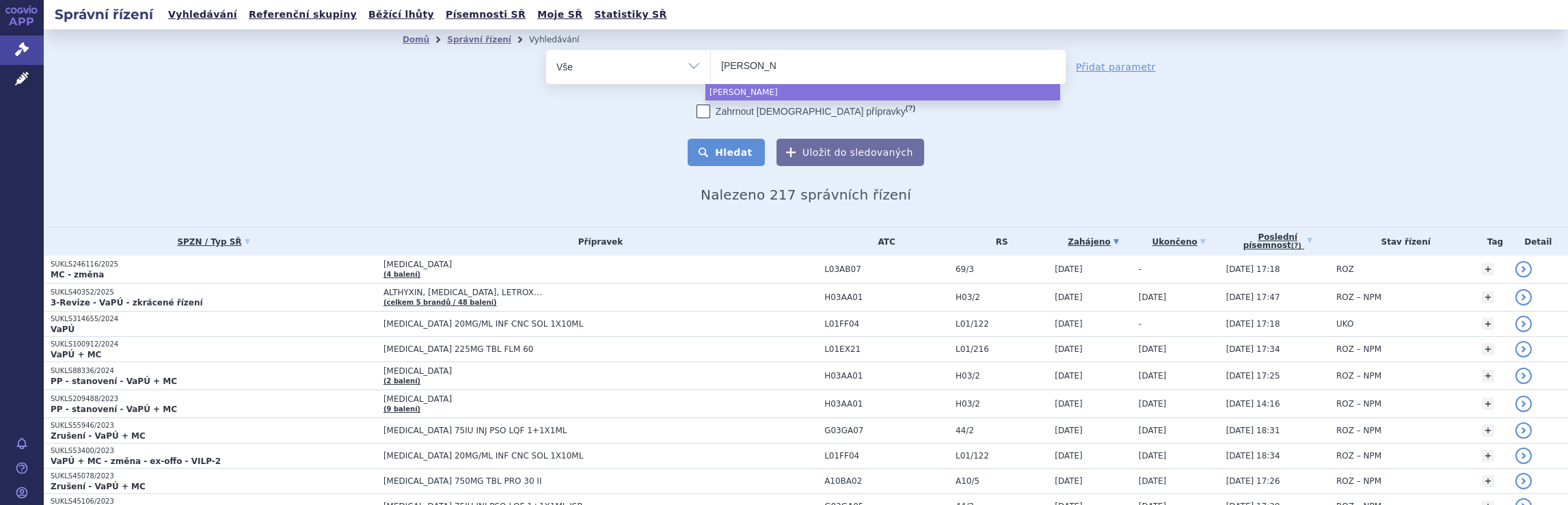
select select "[PERSON_NAME]"
click at [729, 153] on button "Hledat" at bounding box center [726, 152] width 77 height 27
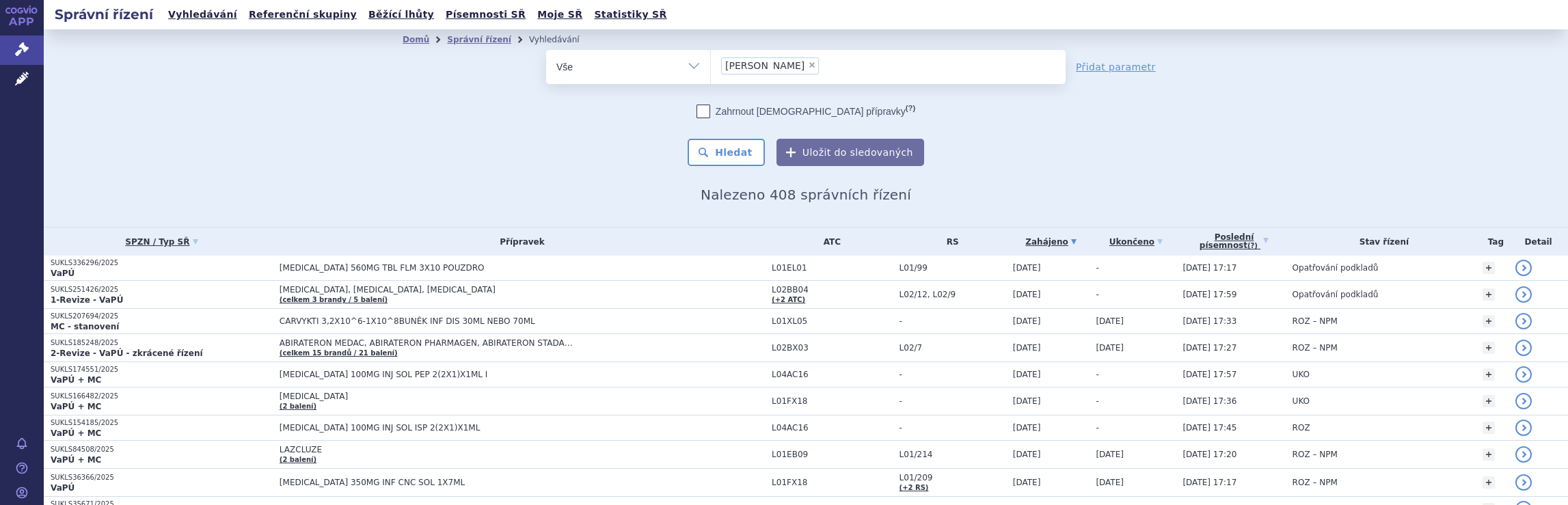
click at [793, 70] on ul "× janssen" at bounding box center [888, 65] width 355 height 30
click at [711, 70] on select "janssen" at bounding box center [710, 66] width 1 height 34
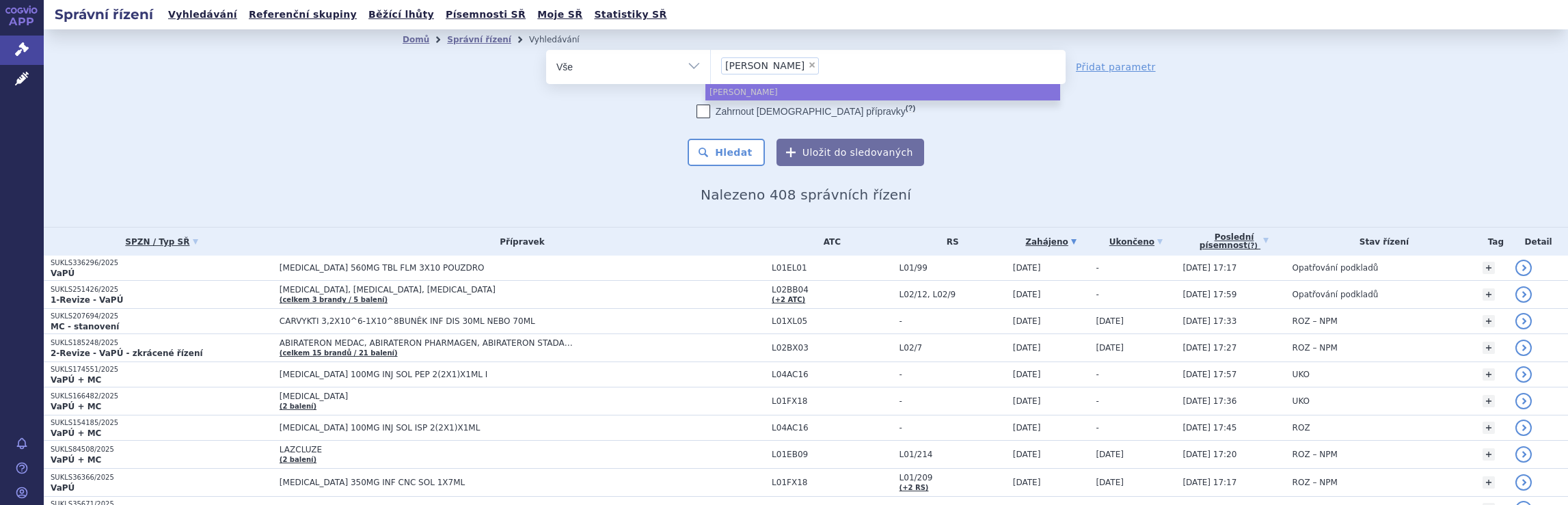
select select
type input "janssen"
type input "janss"
type input "j"
type input "br"
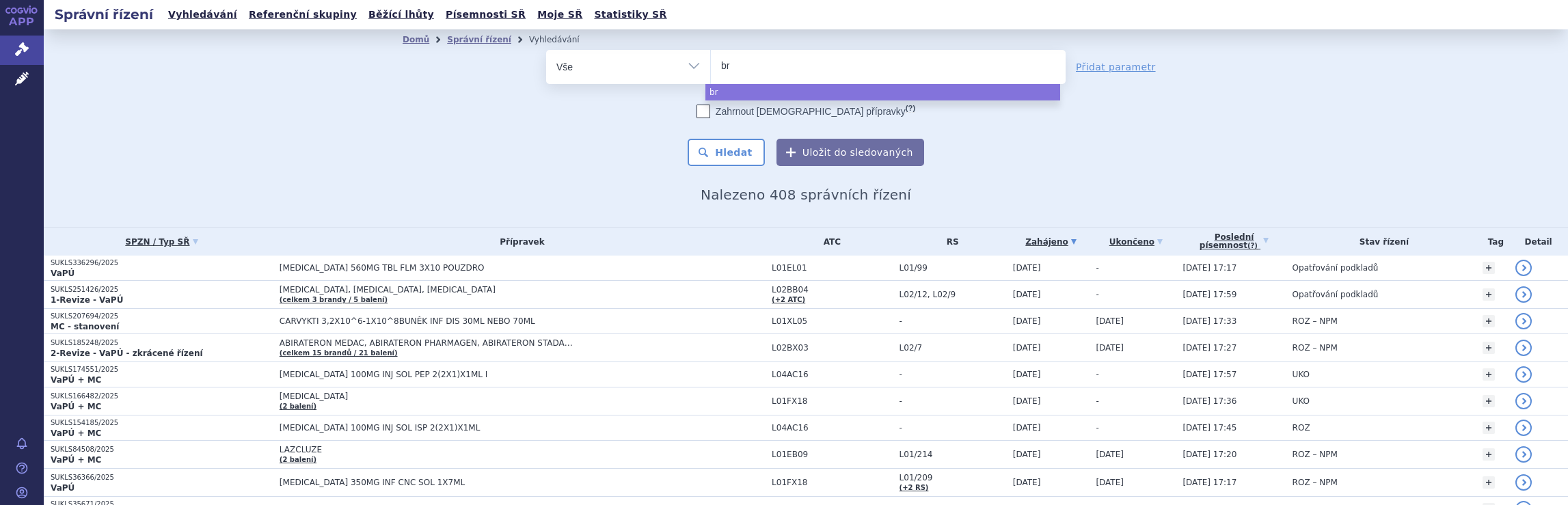
type input "bri"
type input "bris"
type input "brist"
type input "bristo"
type input "[GEOGRAPHIC_DATA]"
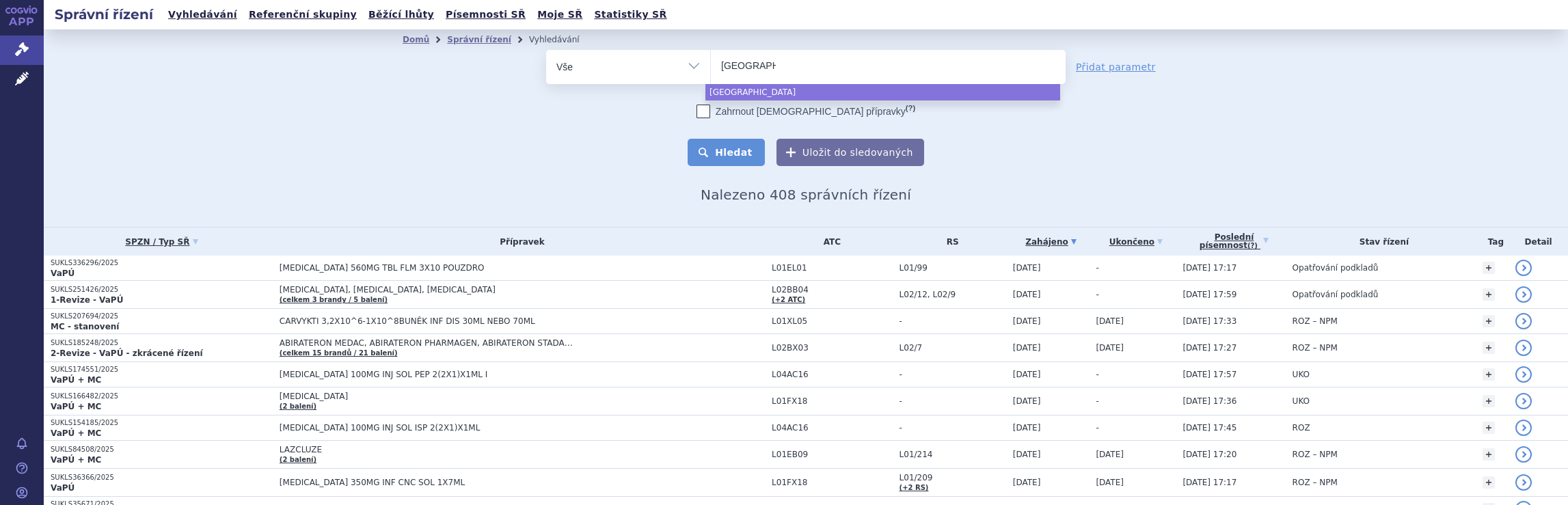
select select "[GEOGRAPHIC_DATA]"
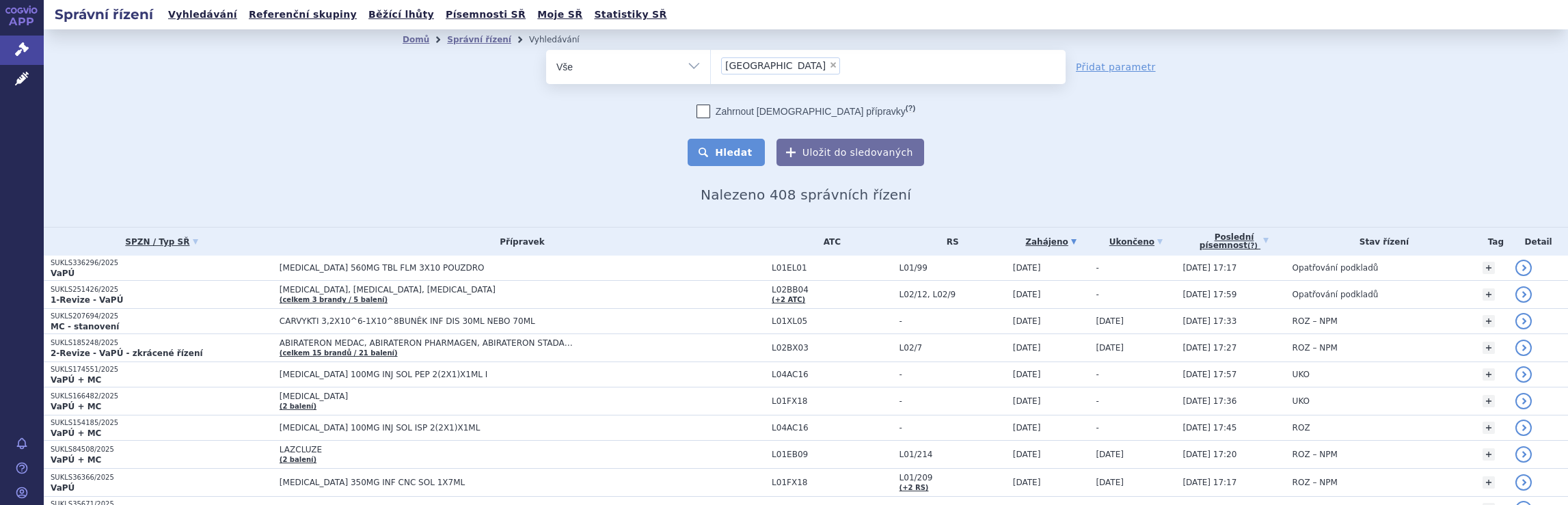
click at [741, 157] on button "Hledat" at bounding box center [726, 152] width 77 height 27
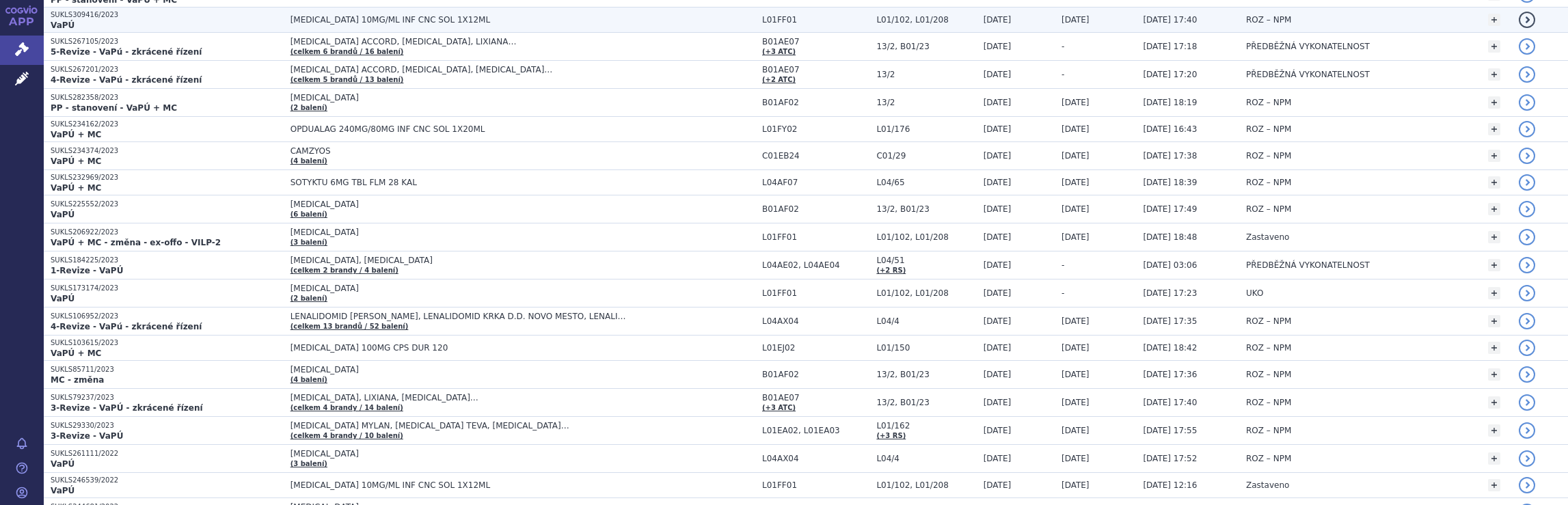
scroll to position [1330, 0]
